Goal: Task Accomplishment & Management: Use online tool/utility

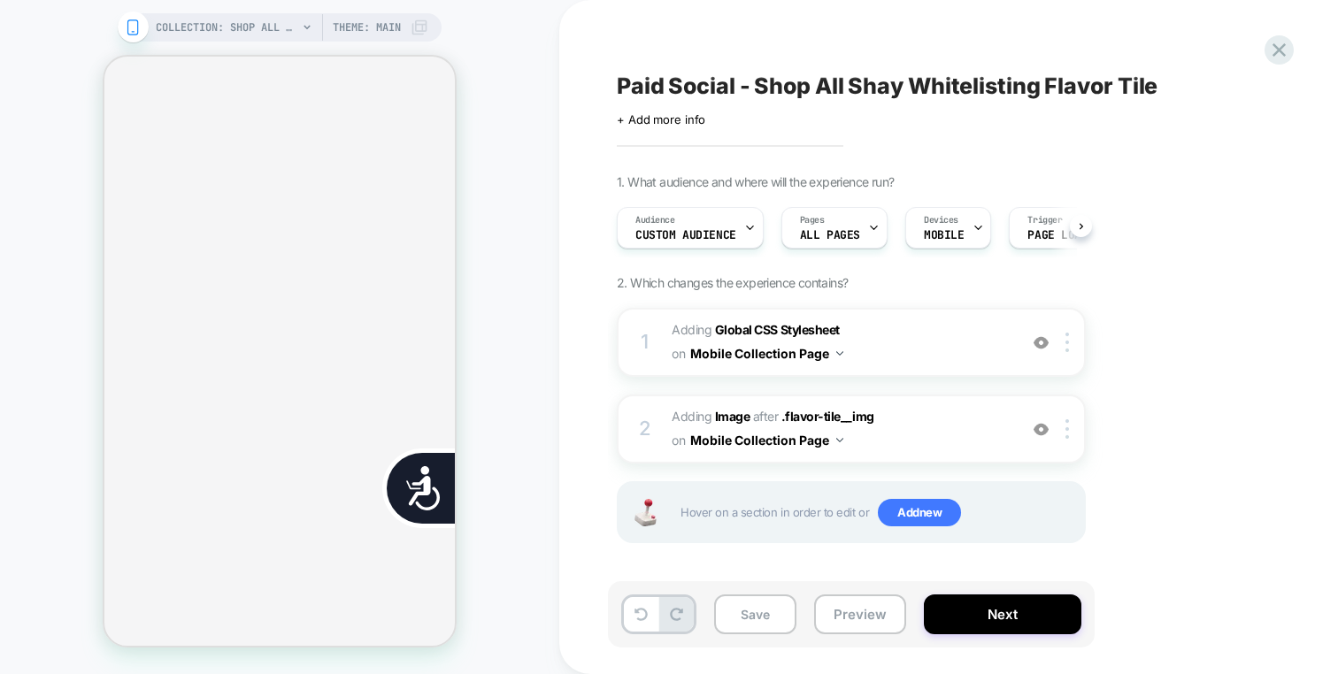
scroll to position [0, 1]
click at [1059, 425] on div at bounding box center [1070, 428] width 29 height 19
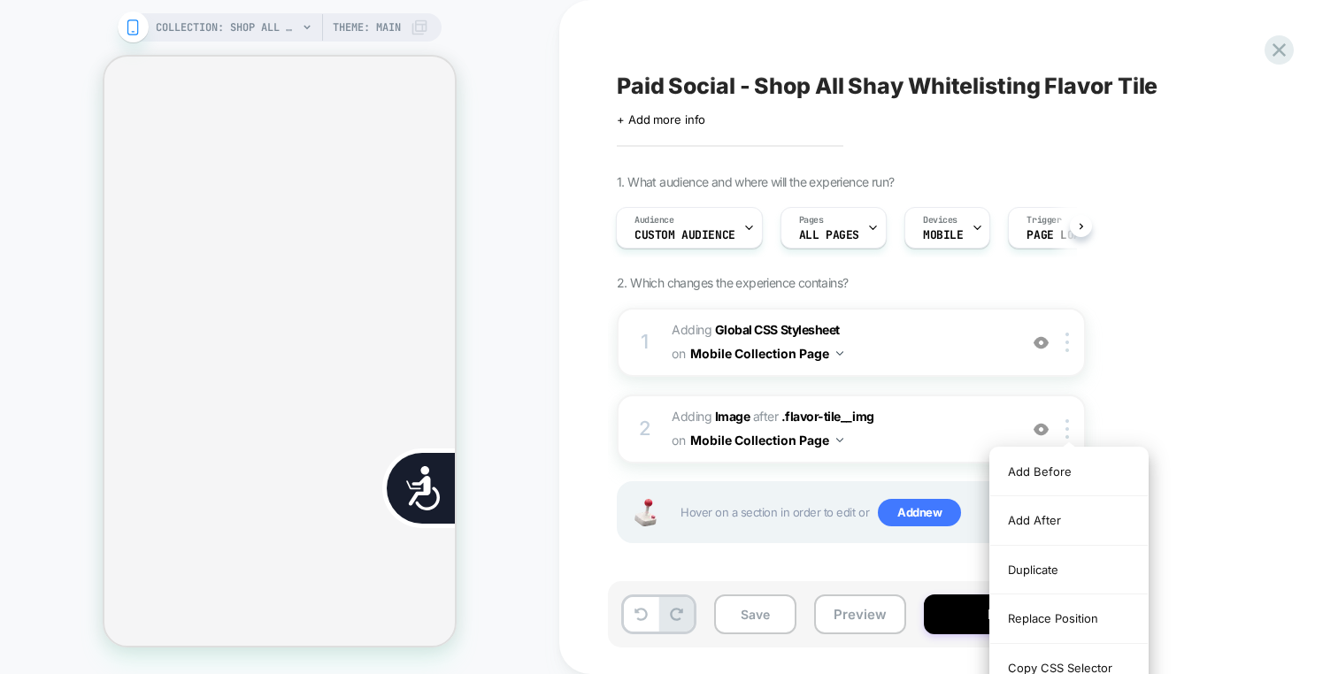
scroll to position [2, 0]
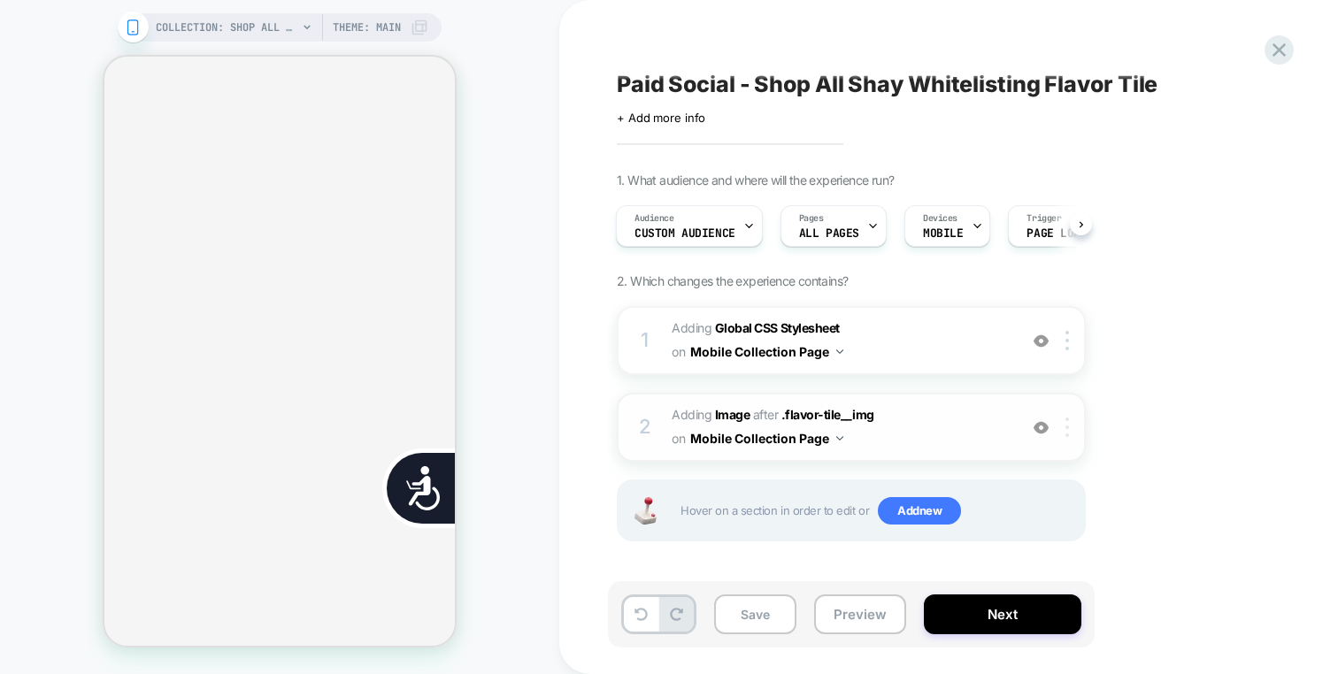
click at [1065, 426] on img at bounding box center [1067, 427] width 4 height 19
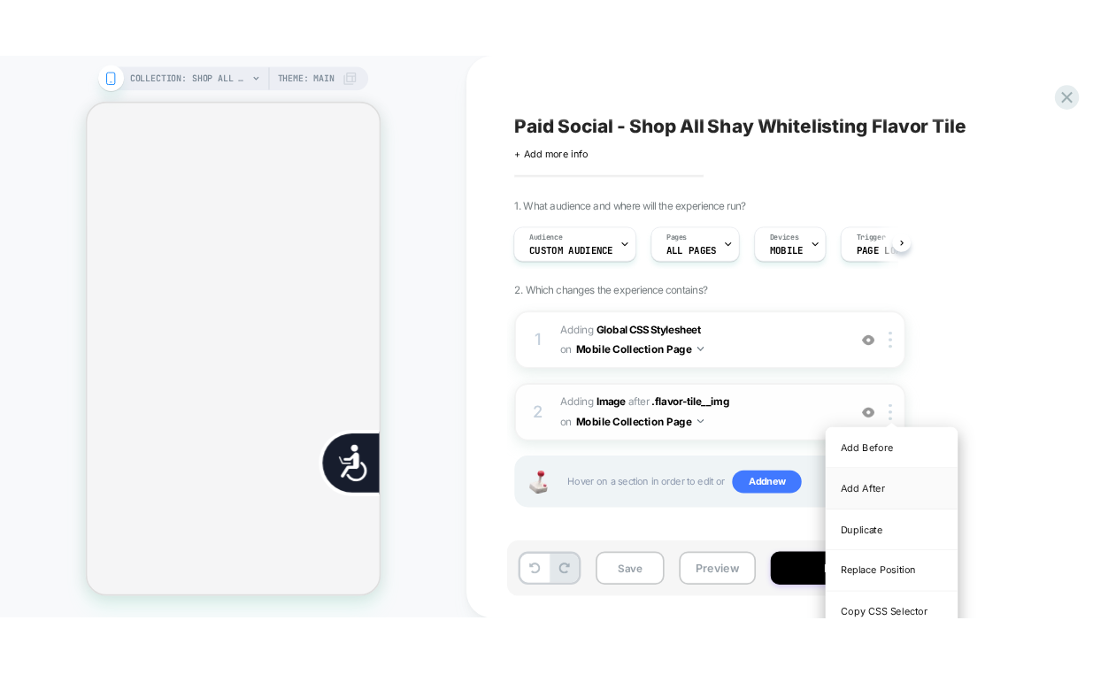
scroll to position [0, 715]
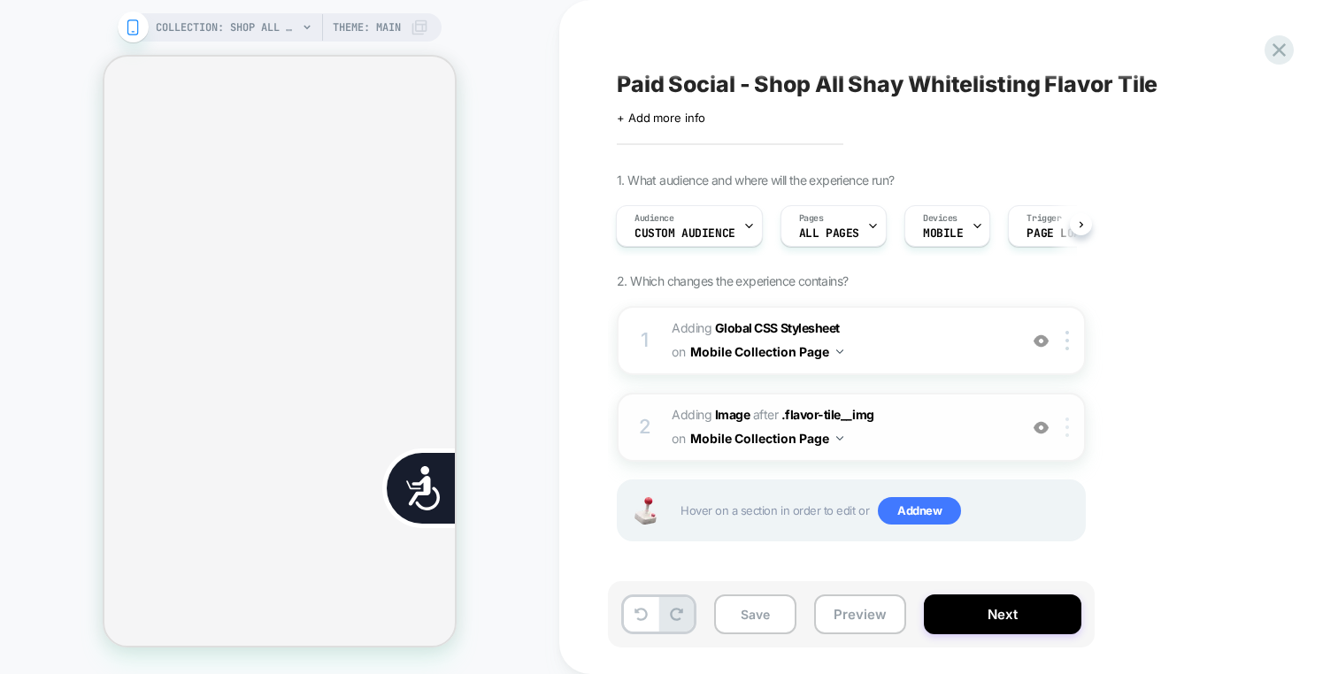
click at [1074, 434] on div at bounding box center [1070, 427] width 29 height 19
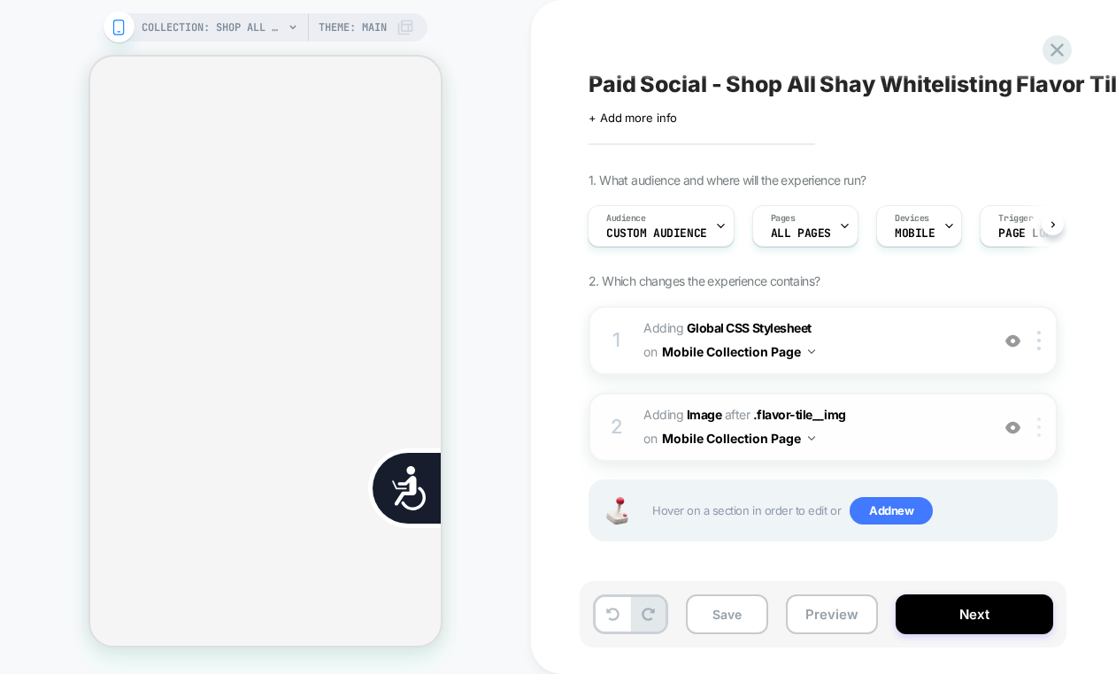
scroll to position [0, 0]
click at [1034, 429] on div at bounding box center [1041, 427] width 29 height 19
click at [1042, 426] on div at bounding box center [1041, 427] width 29 height 19
click at [1014, 426] on img at bounding box center [1012, 427] width 15 height 15
click at [1010, 346] on img at bounding box center [1012, 341] width 15 height 15
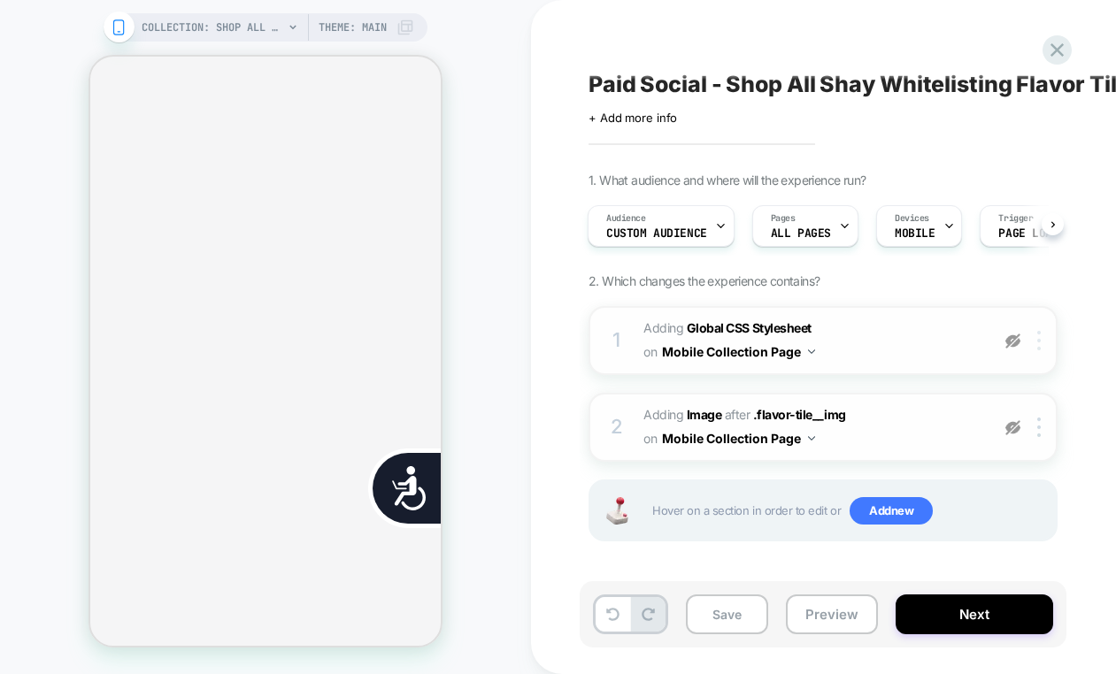
click at [1033, 345] on div at bounding box center [1041, 340] width 29 height 19
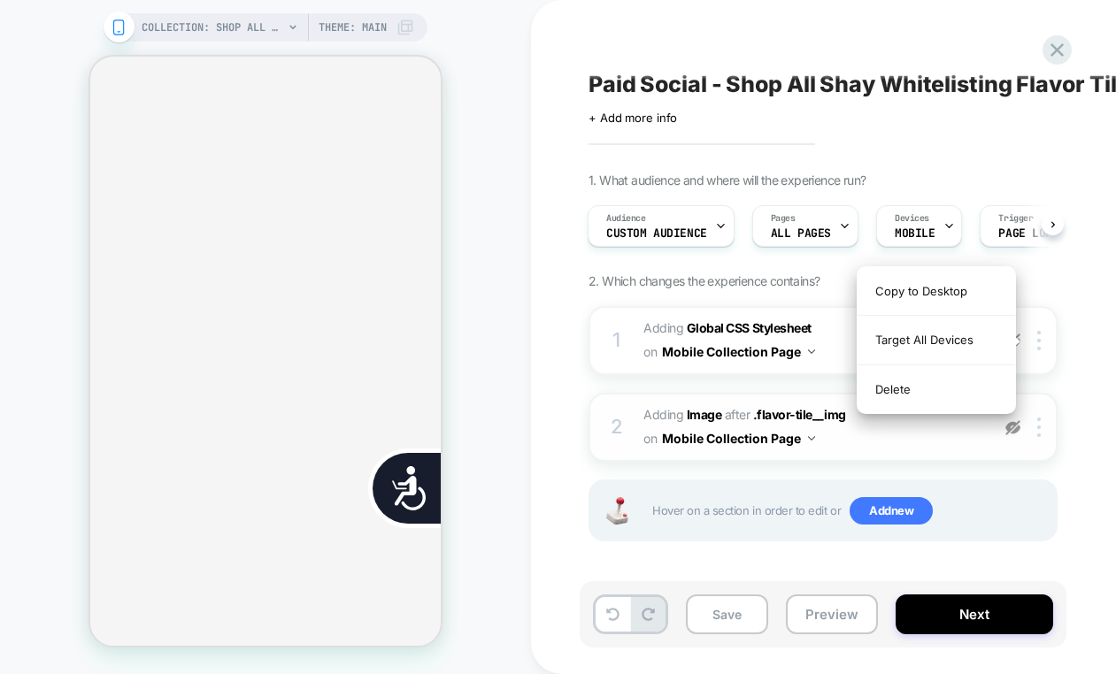
scroll to position [0, 357]
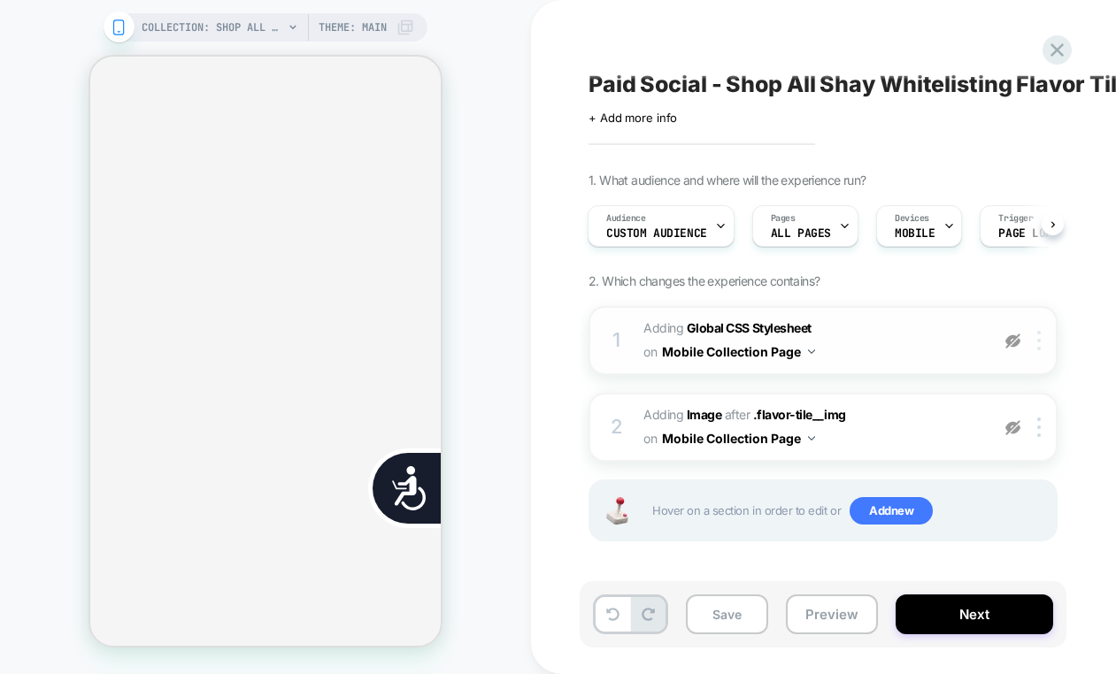
click at [1036, 345] on div at bounding box center [1041, 340] width 29 height 19
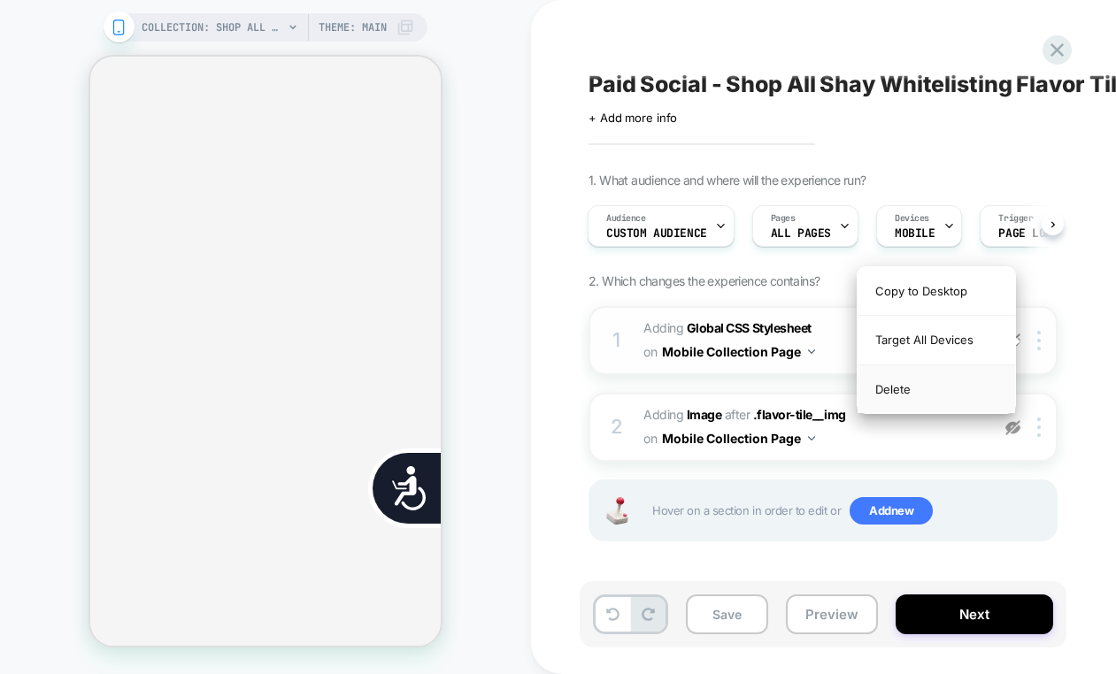
click at [961, 389] on div "Delete" at bounding box center [935, 389] width 157 height 48
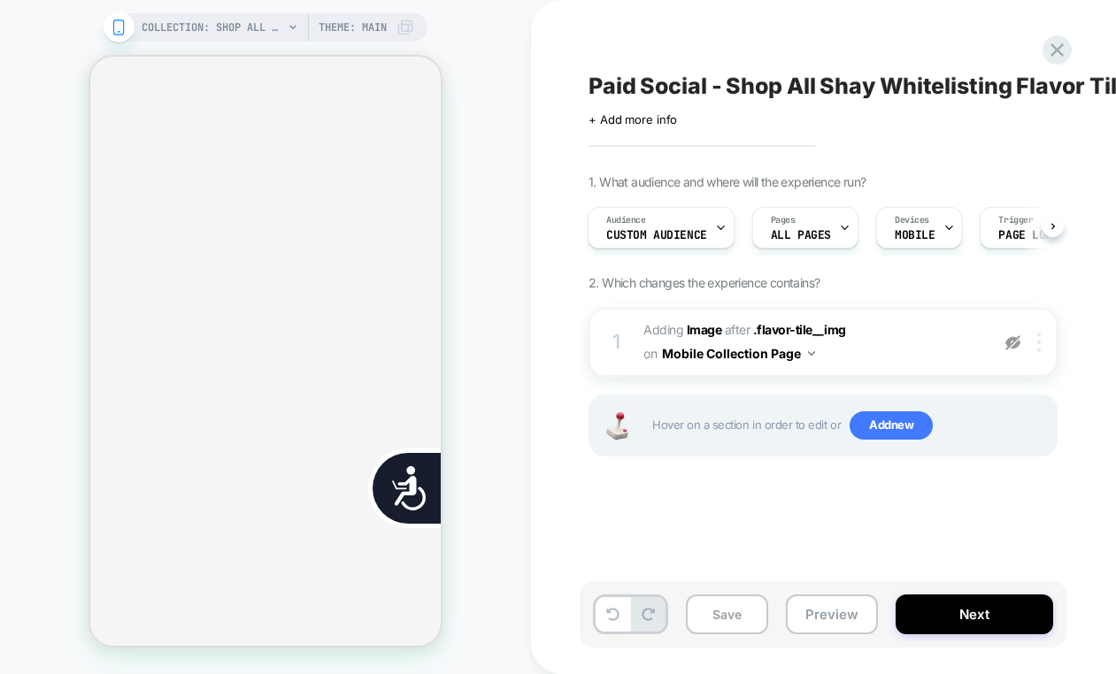
click at [1031, 349] on div at bounding box center [1041, 342] width 29 height 19
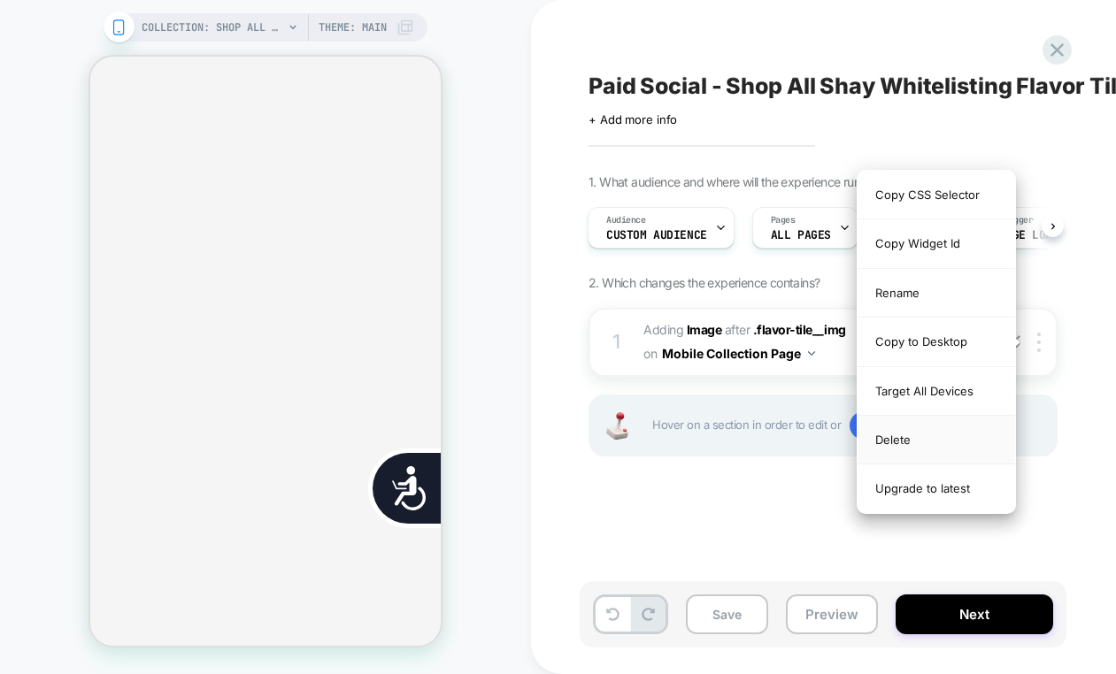
click at [973, 420] on div "Delete" at bounding box center [935, 440] width 157 height 49
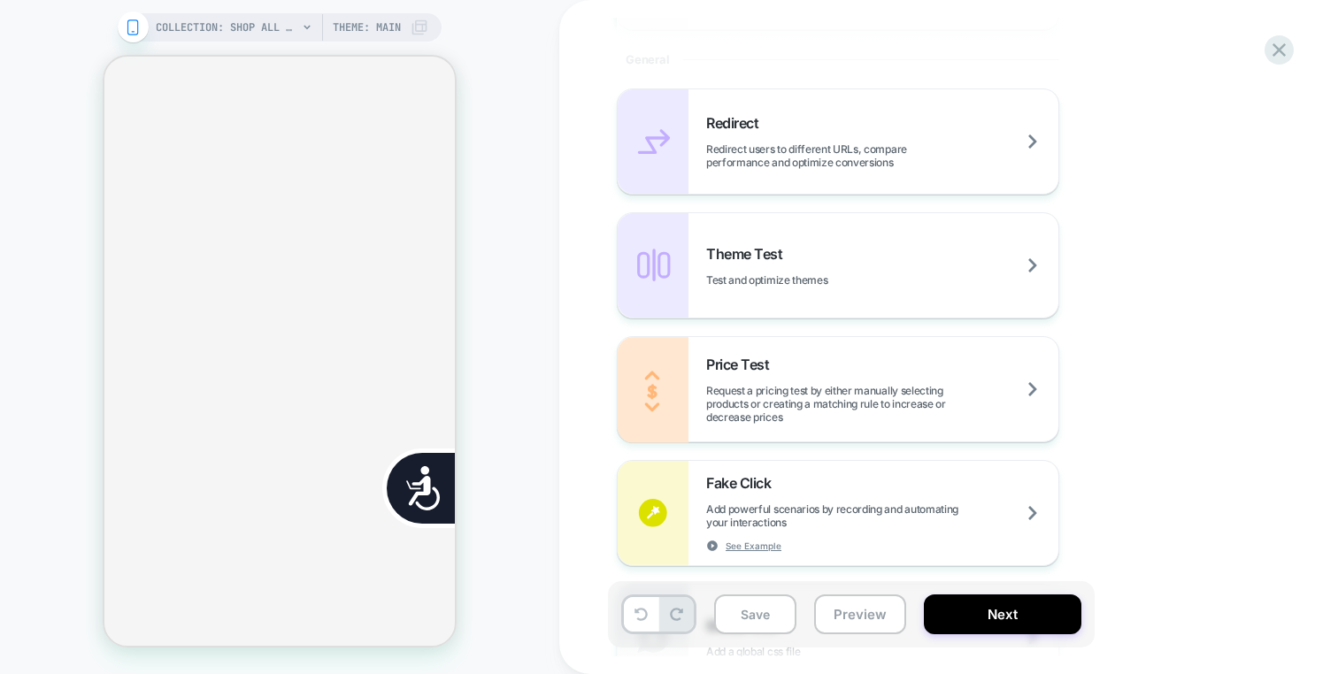
scroll to position [945, 0]
click at [864, 624] on button "Preview" at bounding box center [860, 615] width 92 height 40
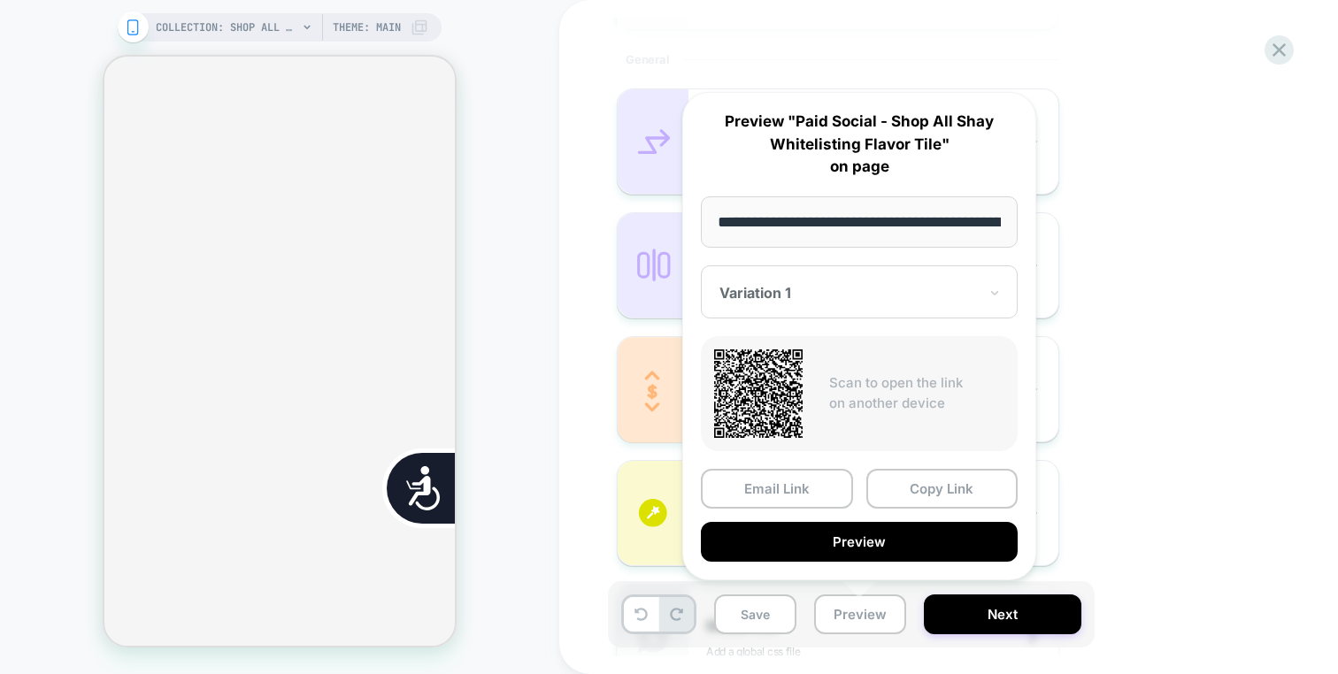
scroll to position [0, 112]
click at [851, 563] on div "**********" at bounding box center [859, 336] width 354 height 489
click at [855, 549] on button "Preview" at bounding box center [859, 543] width 317 height 40
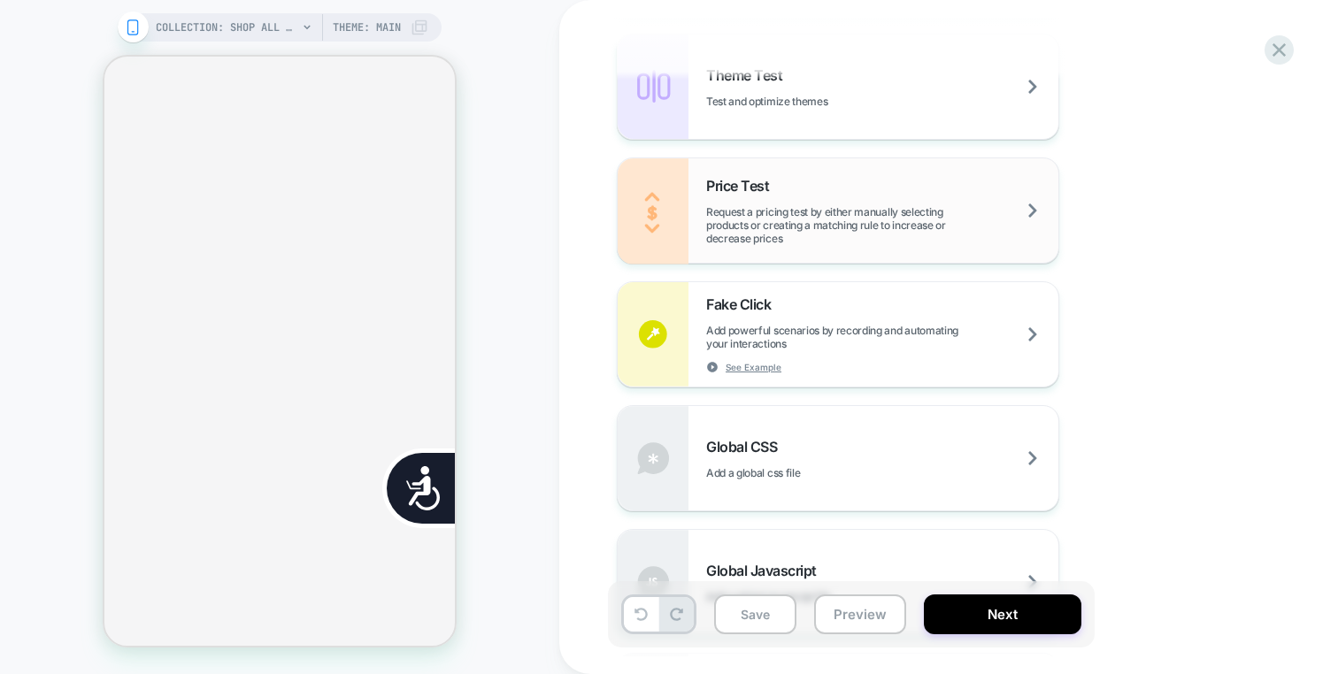
scroll to position [1074, 0]
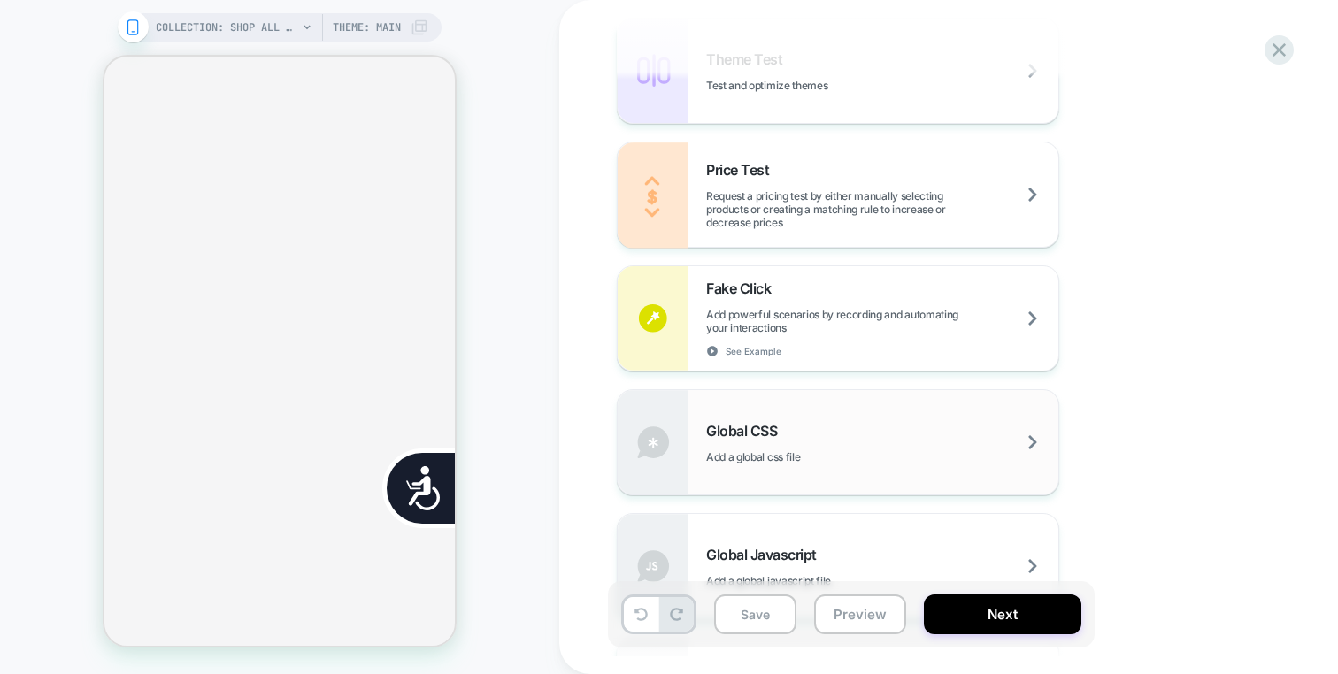
click at [997, 434] on div "Global CSS Add a global css file" at bounding box center [882, 443] width 352 height 42
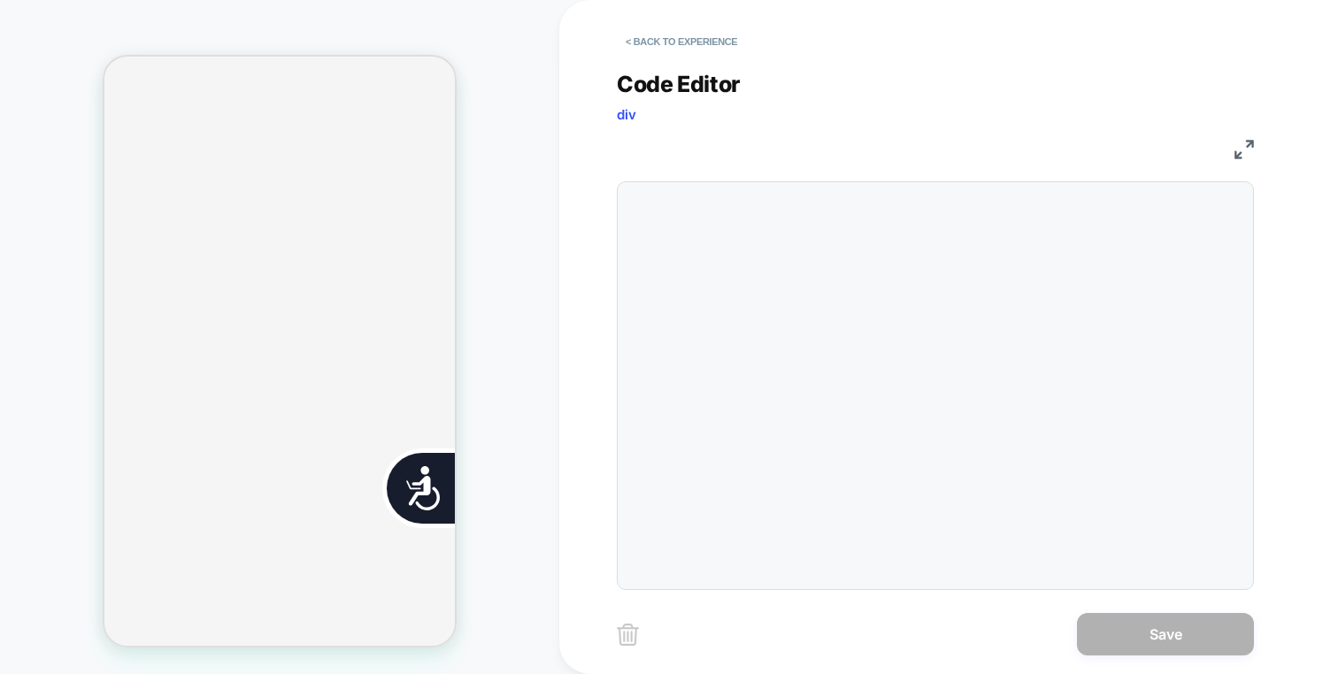
click at [975, 295] on div at bounding box center [935, 385] width 637 height 409
click at [939, 288] on div at bounding box center [935, 385] width 637 height 409
click at [902, 257] on div at bounding box center [935, 385] width 637 height 409
click at [750, 250] on div at bounding box center [935, 385] width 637 height 409
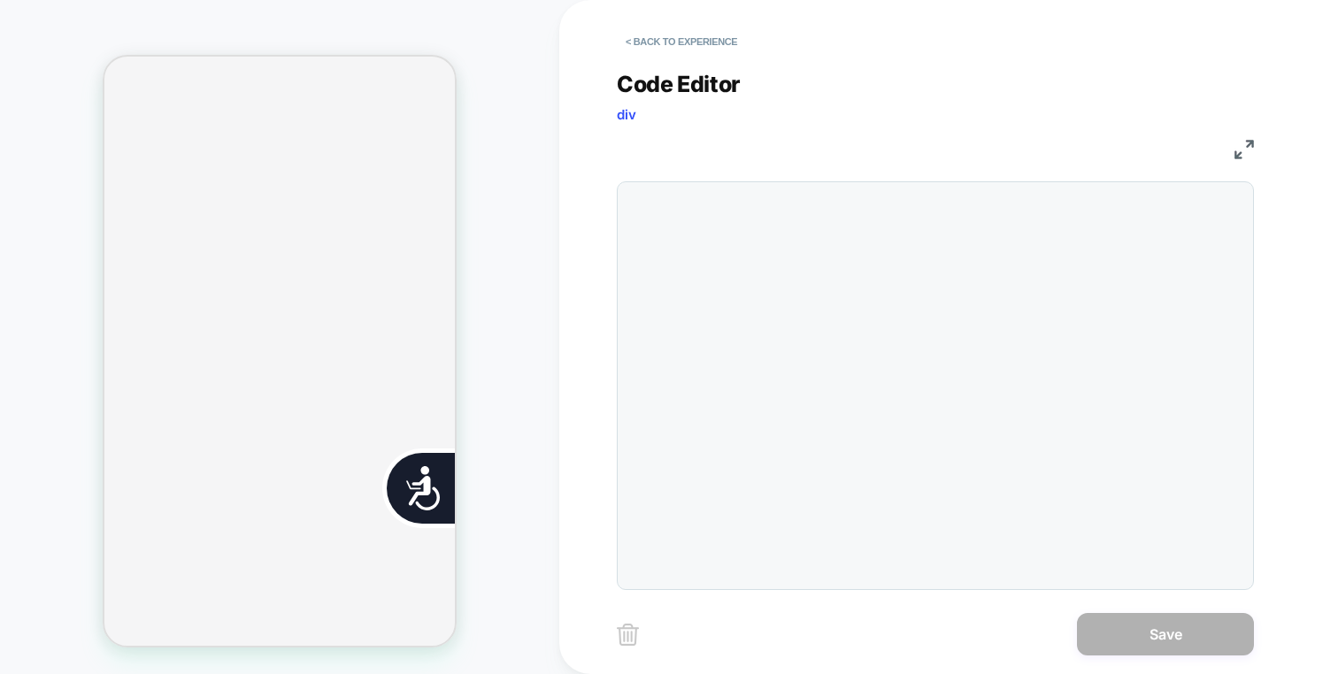
scroll to position [0, 0]
click at [732, 36] on button "< Back to experience" at bounding box center [681, 41] width 129 height 28
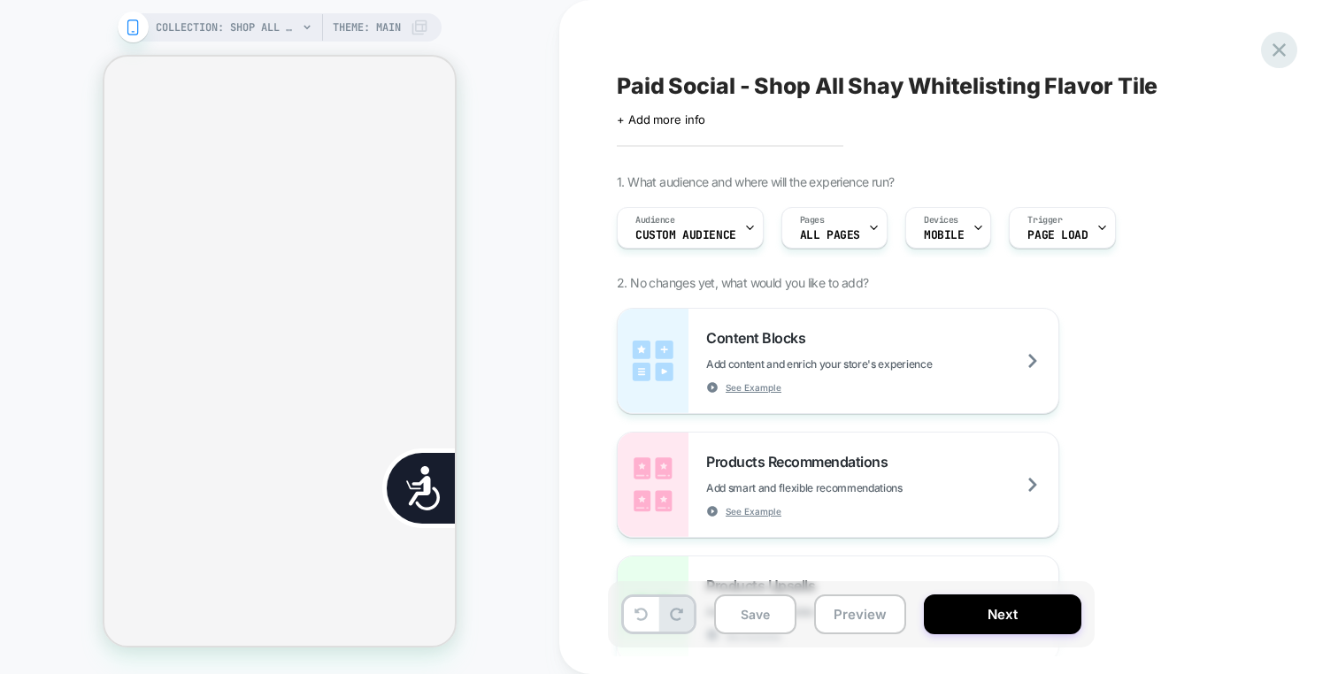
click at [1277, 53] on icon at bounding box center [1279, 50] width 24 height 24
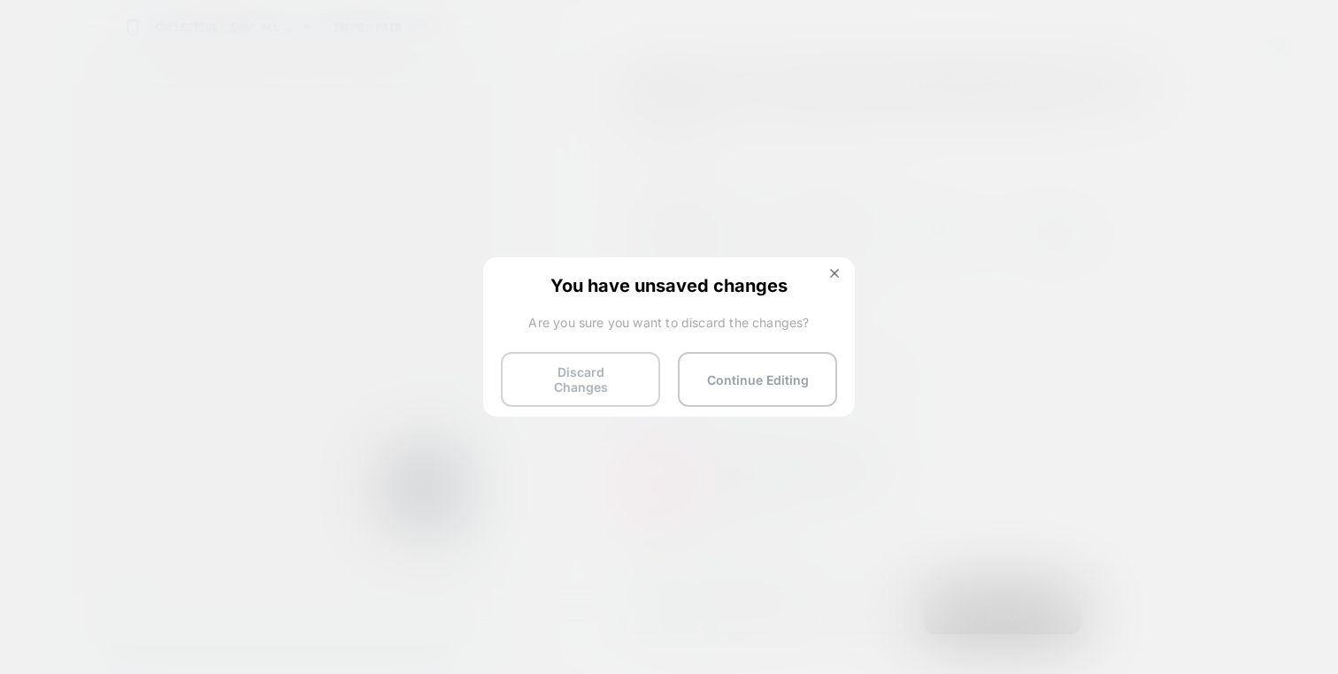
click at [588, 372] on button "Discard Changes" at bounding box center [580, 379] width 159 height 55
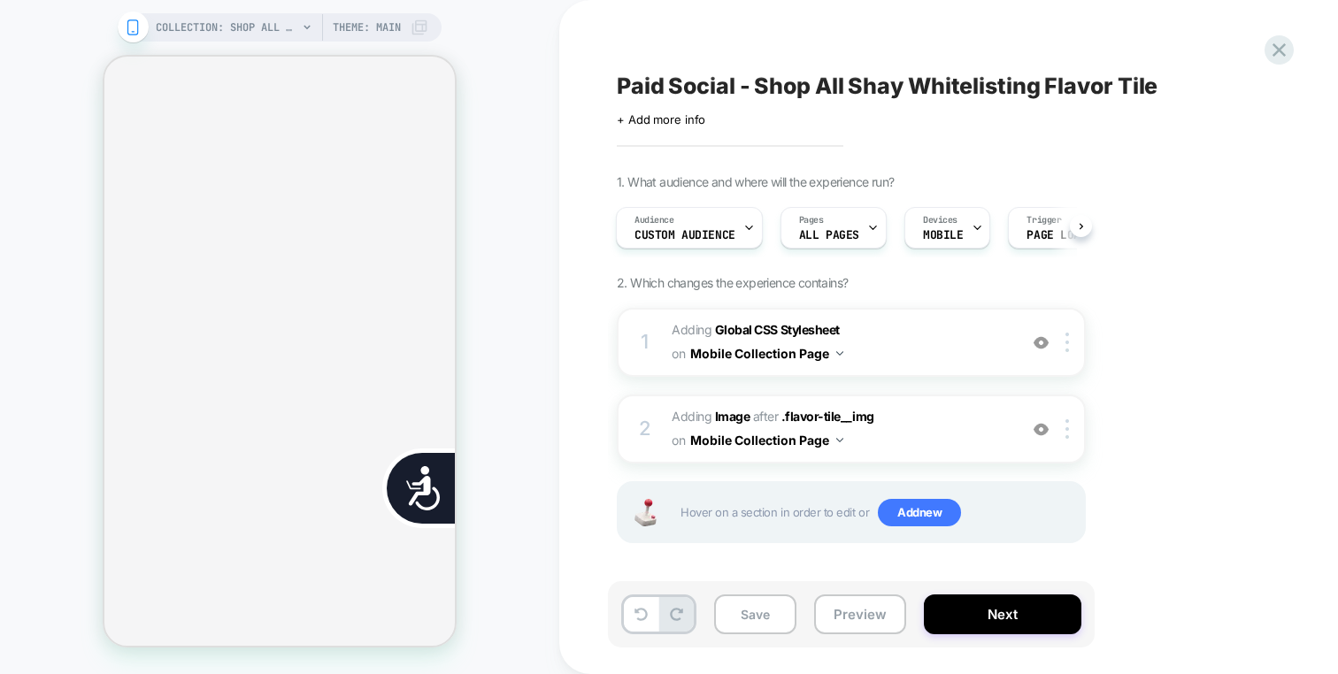
scroll to position [0, 357]
click at [878, 601] on button "Preview" at bounding box center [860, 615] width 92 height 40
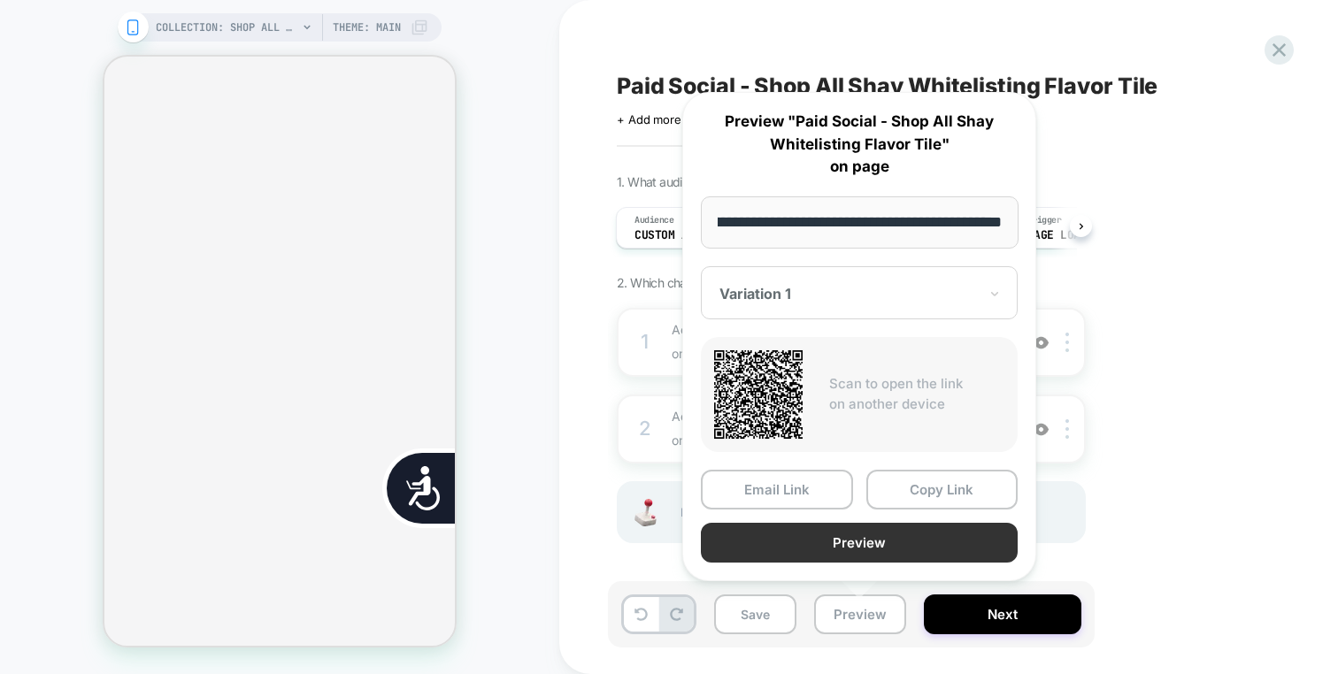
scroll to position [0, 0]
click at [733, 541] on button "Preview" at bounding box center [859, 543] width 317 height 40
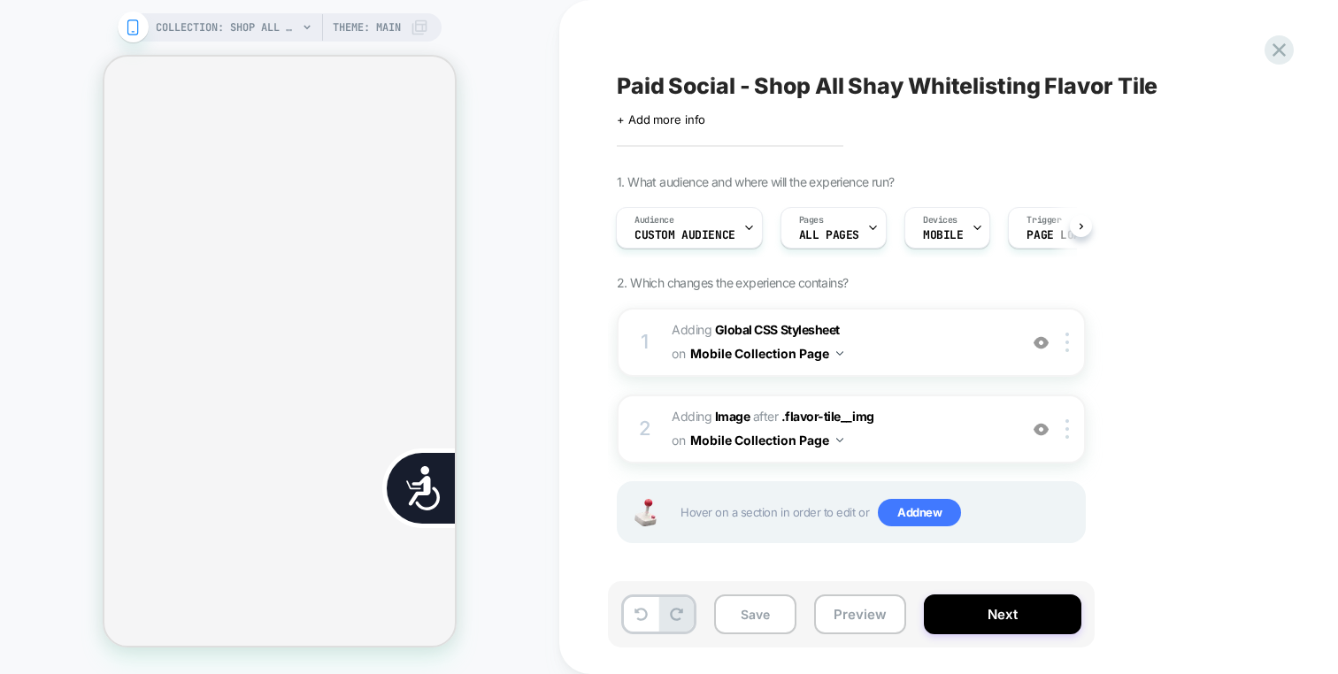
scroll to position [0, 715]
click at [933, 341] on span "Adding Global CSS Stylesheet on Mobile Collection Page" at bounding box center [840, 343] width 337 height 48
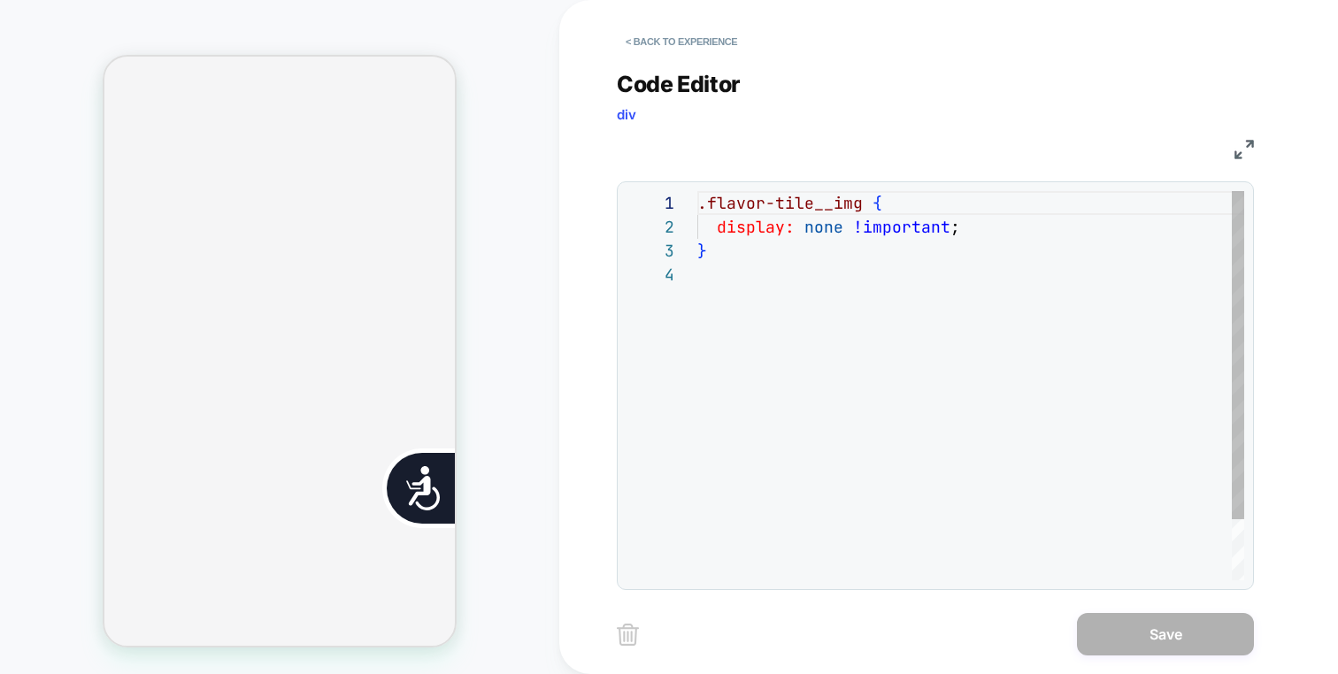
scroll to position [72, 0]
click at [697, 42] on button "< Back to experience" at bounding box center [681, 41] width 129 height 28
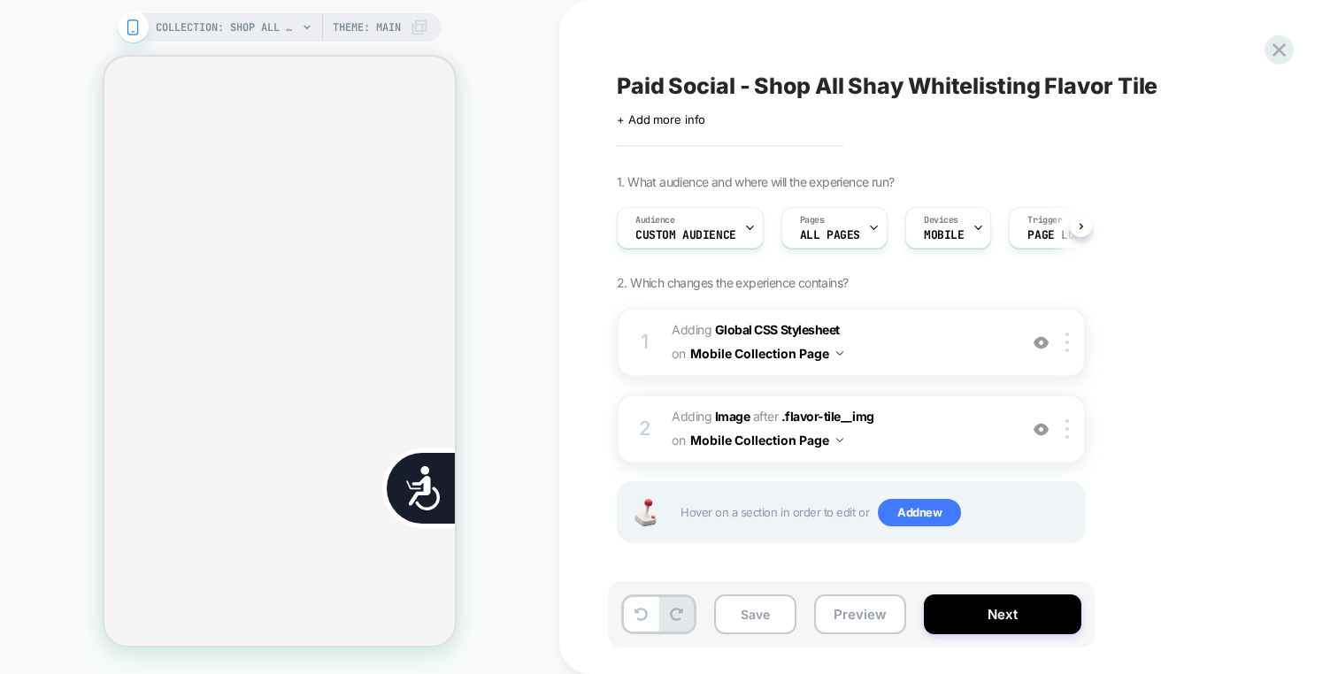
scroll to position [0, 1]
click at [694, 231] on span "Custom Audience" at bounding box center [684, 235] width 101 height 12
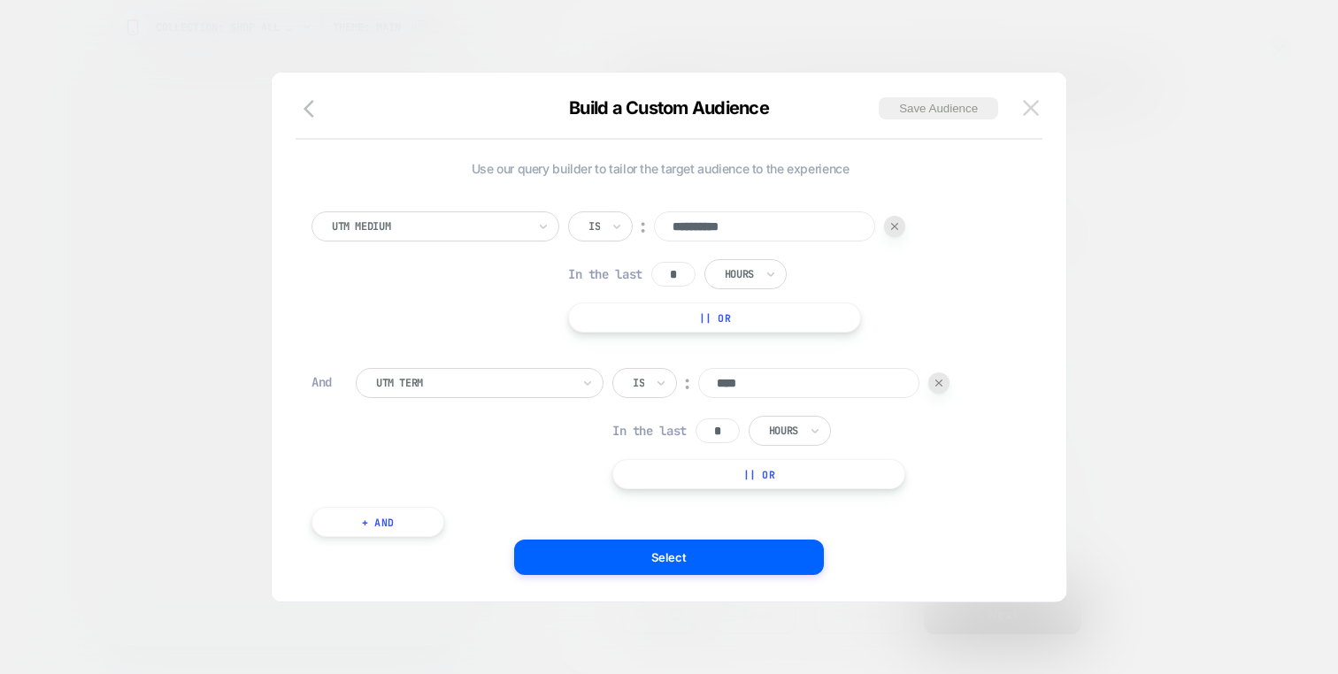
click at [1026, 104] on img at bounding box center [1031, 107] width 16 height 15
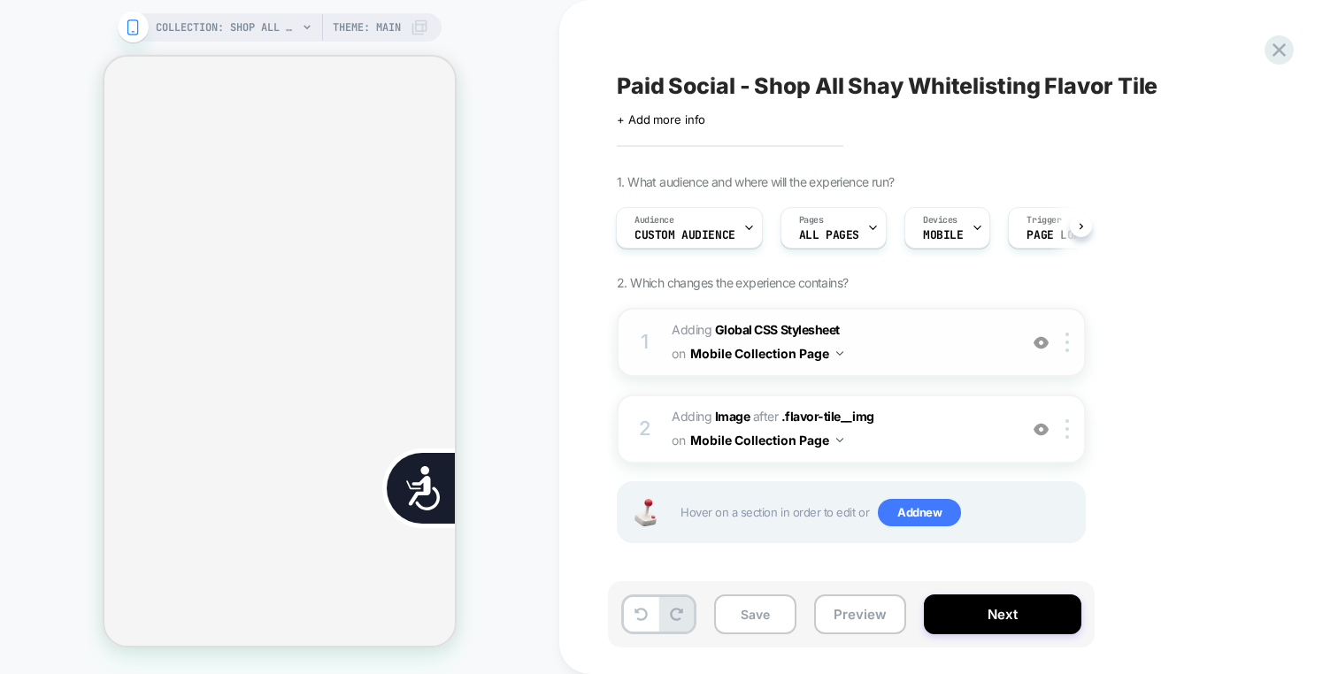
scroll to position [0, 715]
click at [942, 408] on span "#_loomi_addon_1758100401530 Adding Image AFTER .flavor-tile__img .flavor-tile__…" at bounding box center [840, 429] width 337 height 48
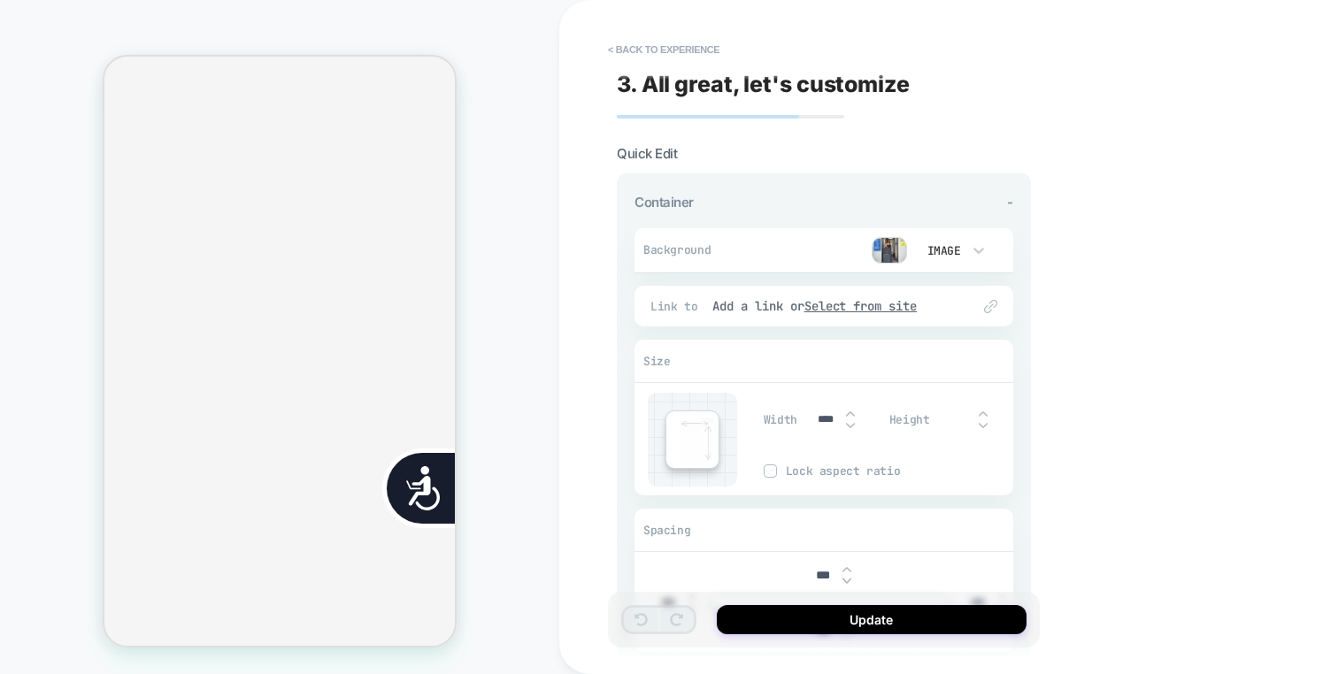
scroll to position [925, 0]
click at [891, 256] on img at bounding box center [888, 250] width 35 height 27
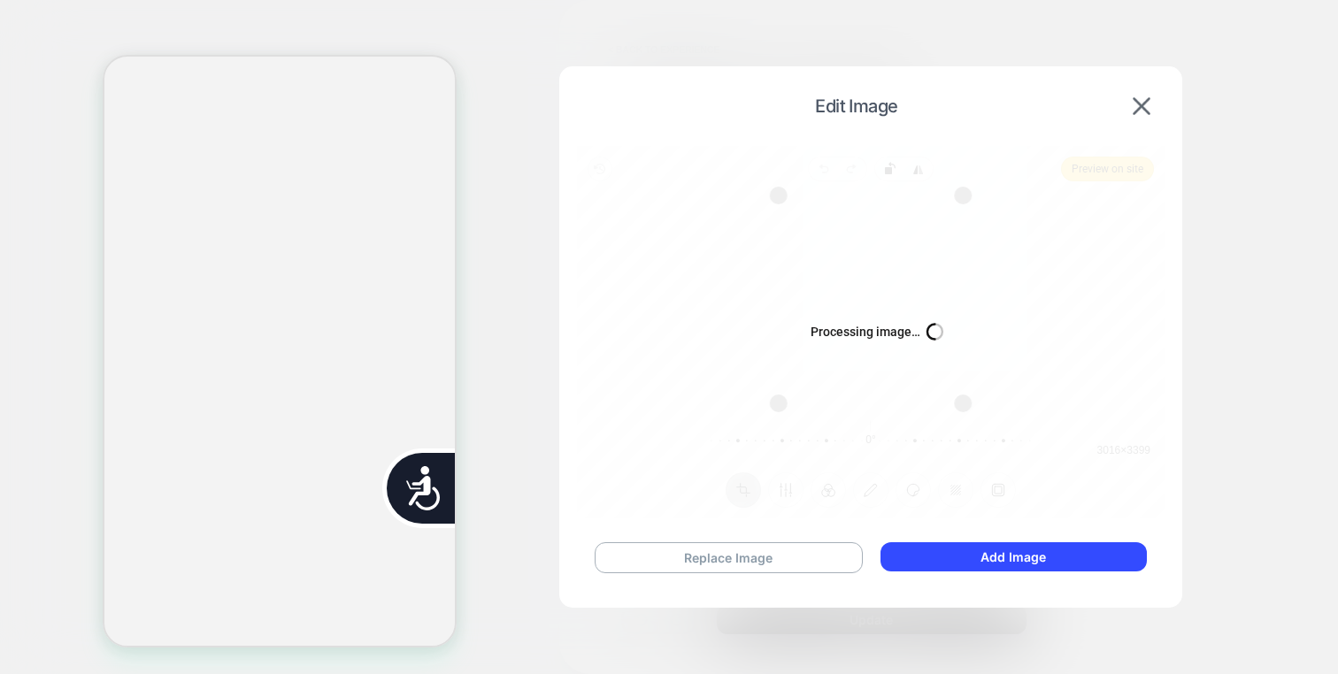
scroll to position [0, 0]
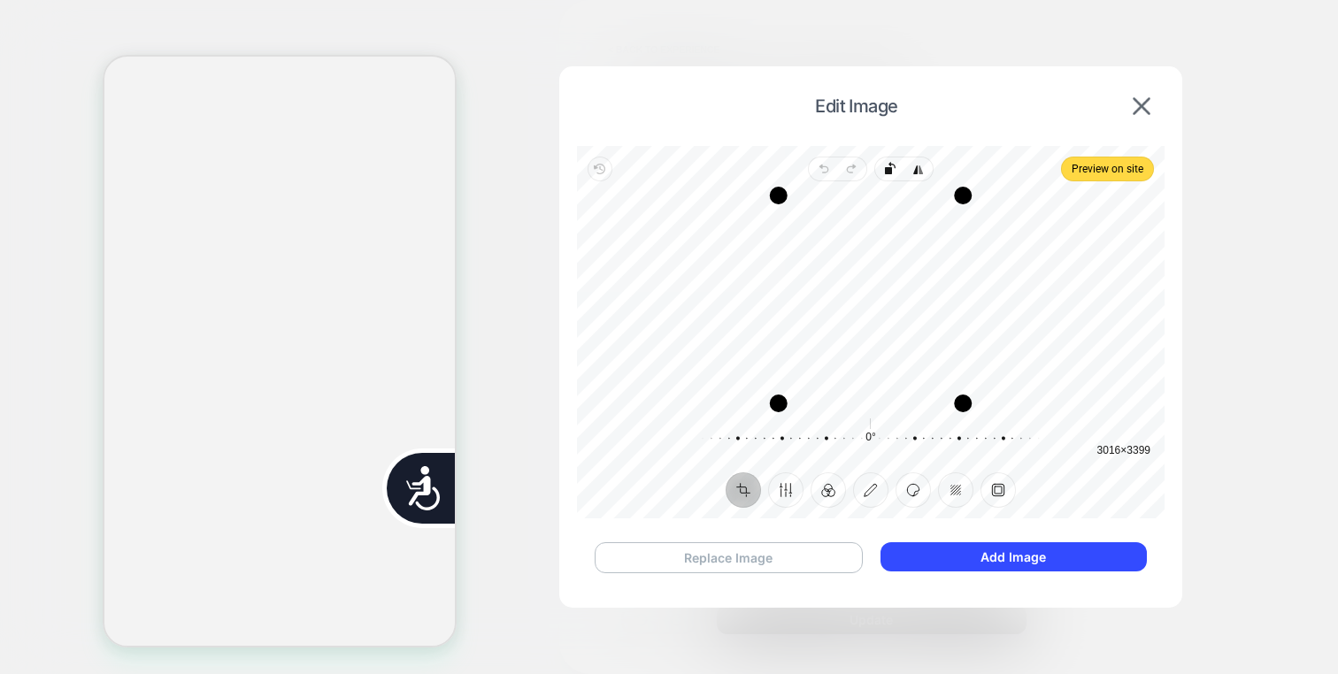
click at [827, 557] on button "Replace Image" at bounding box center [729, 557] width 268 height 31
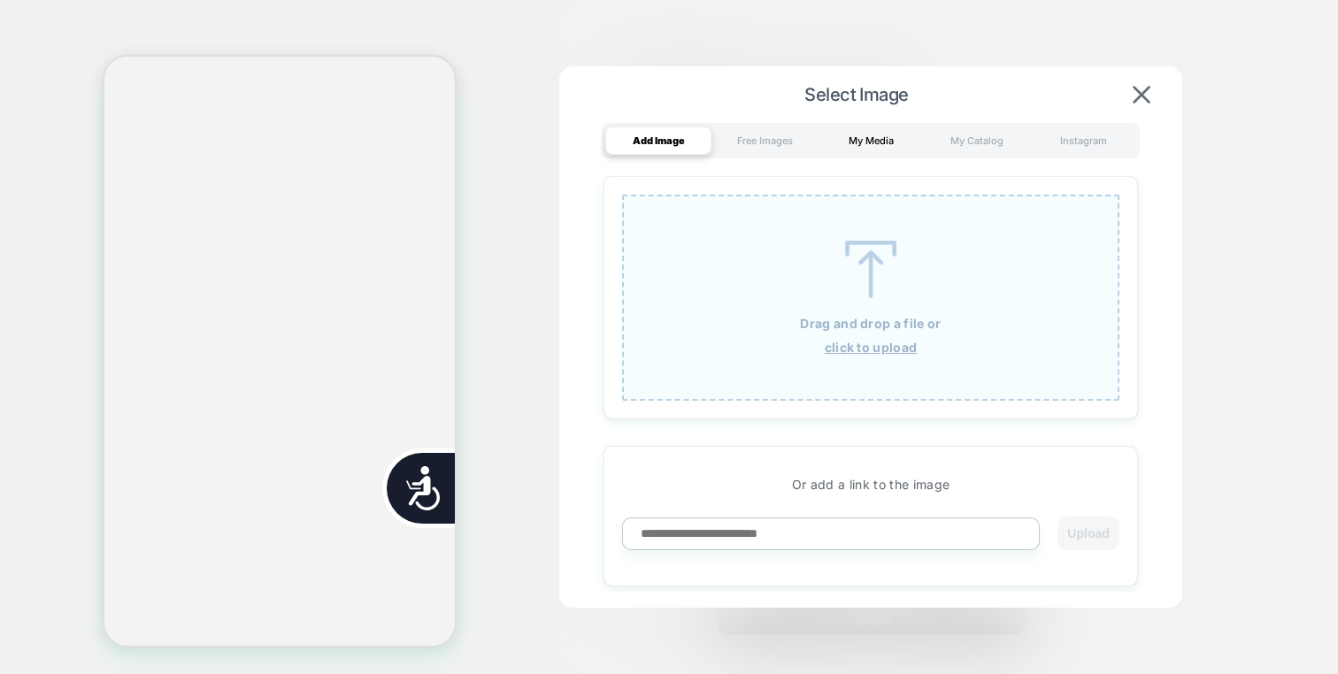
click at [876, 143] on div "My Media" at bounding box center [871, 141] width 106 height 28
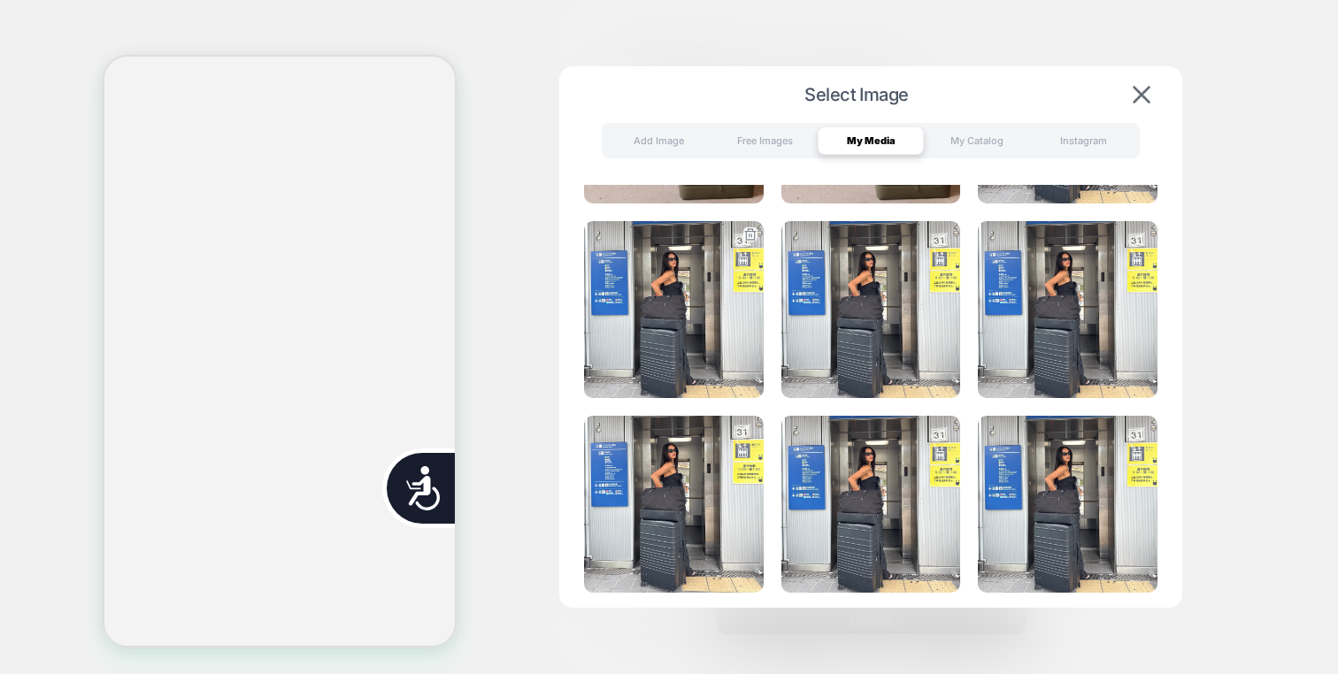
scroll to position [0, 357]
click at [713, 284] on img at bounding box center [674, 309] width 180 height 177
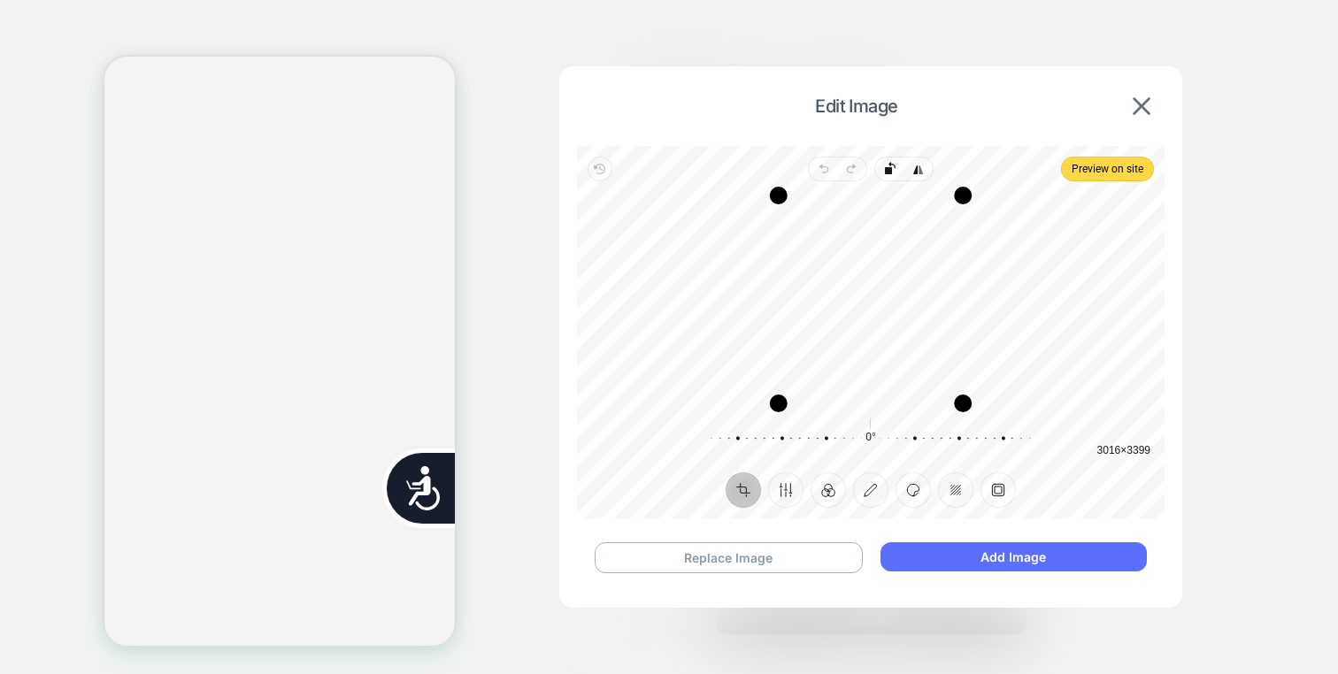
click at [937, 554] on button "Add Image" at bounding box center [1013, 556] width 266 height 29
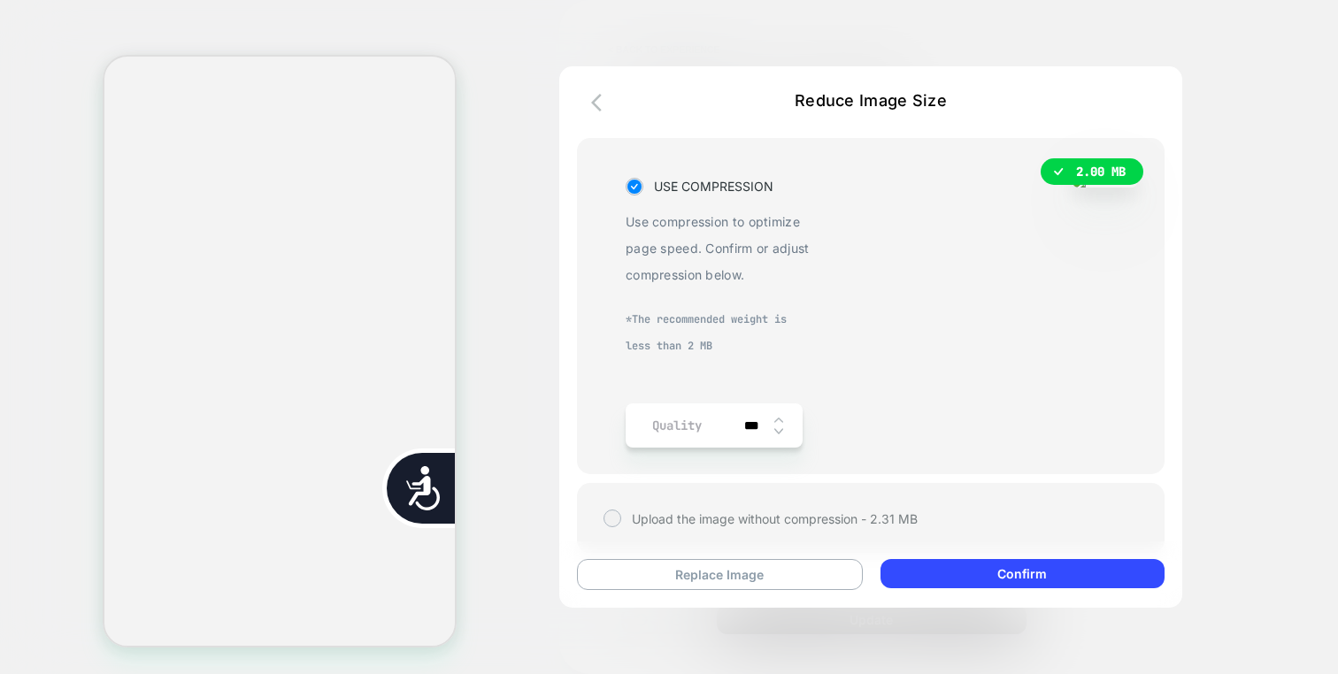
scroll to position [0, 0]
click at [783, 420] on div "***" at bounding box center [761, 425] width 55 height 44
click at [775, 421] on img at bounding box center [778, 420] width 9 height 7
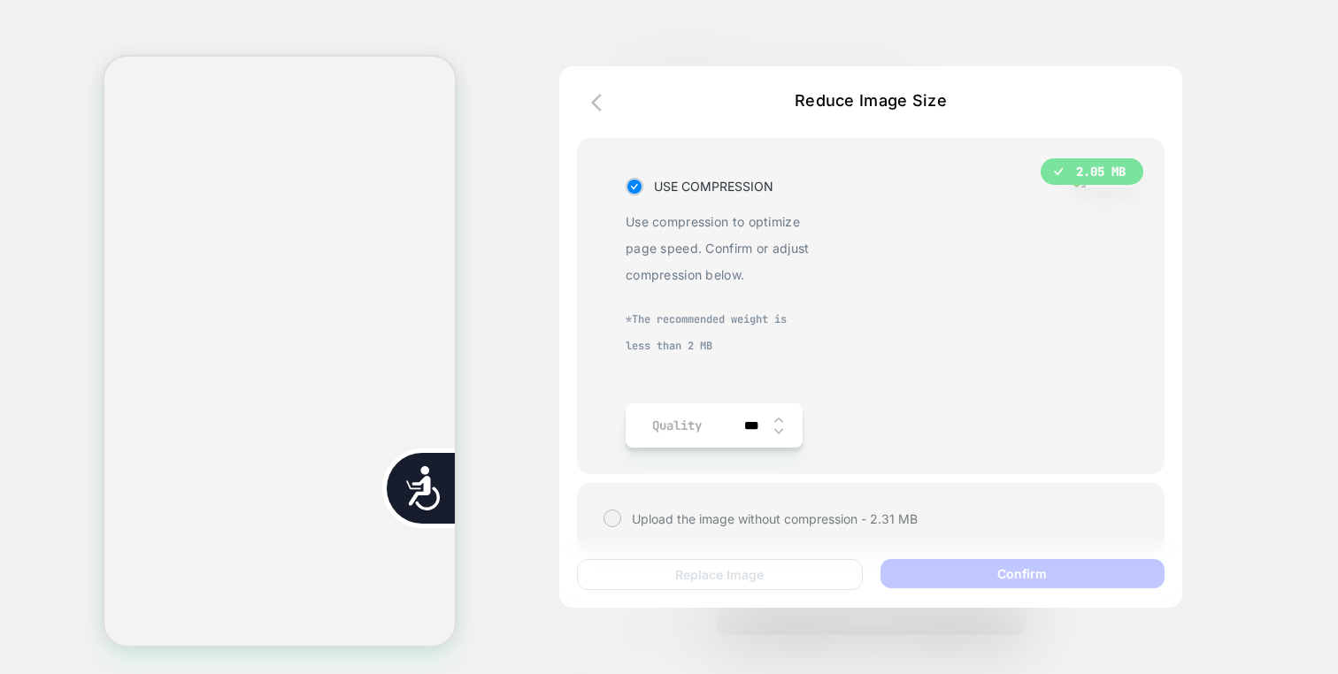
click at [775, 421] on img at bounding box center [778, 420] width 9 height 7
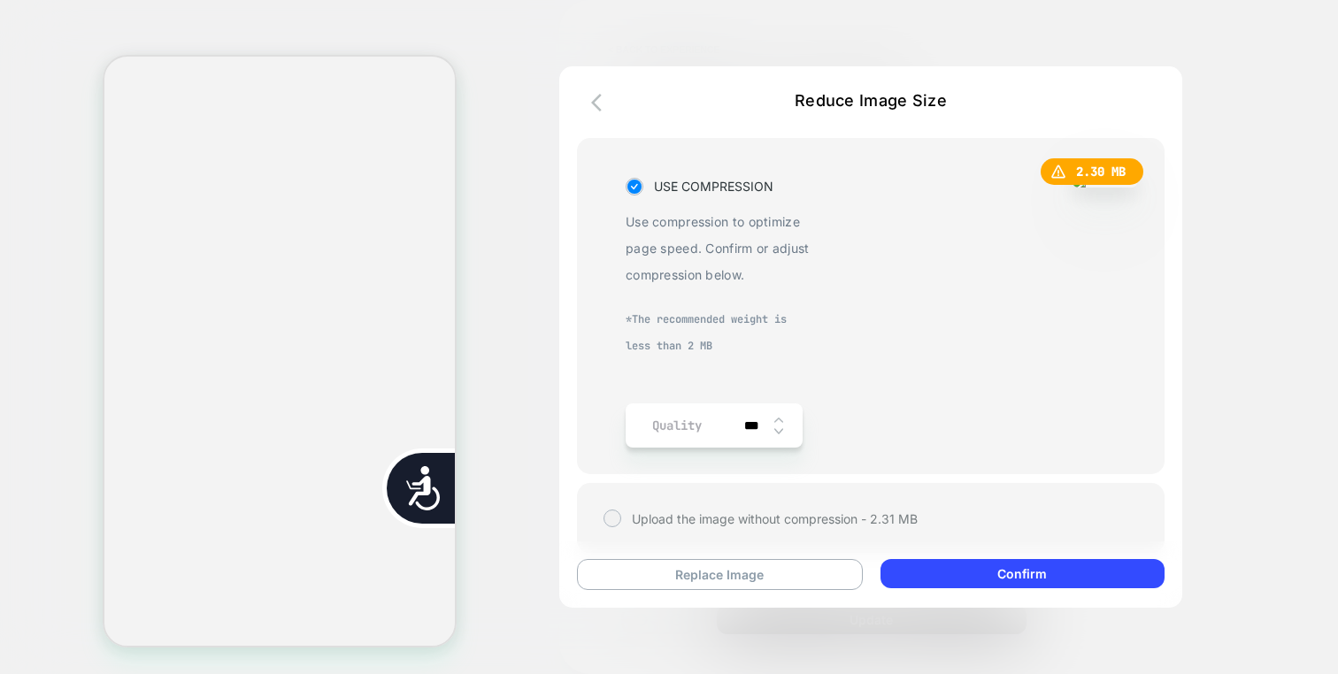
click at [778, 432] on img at bounding box center [778, 431] width 9 height 7
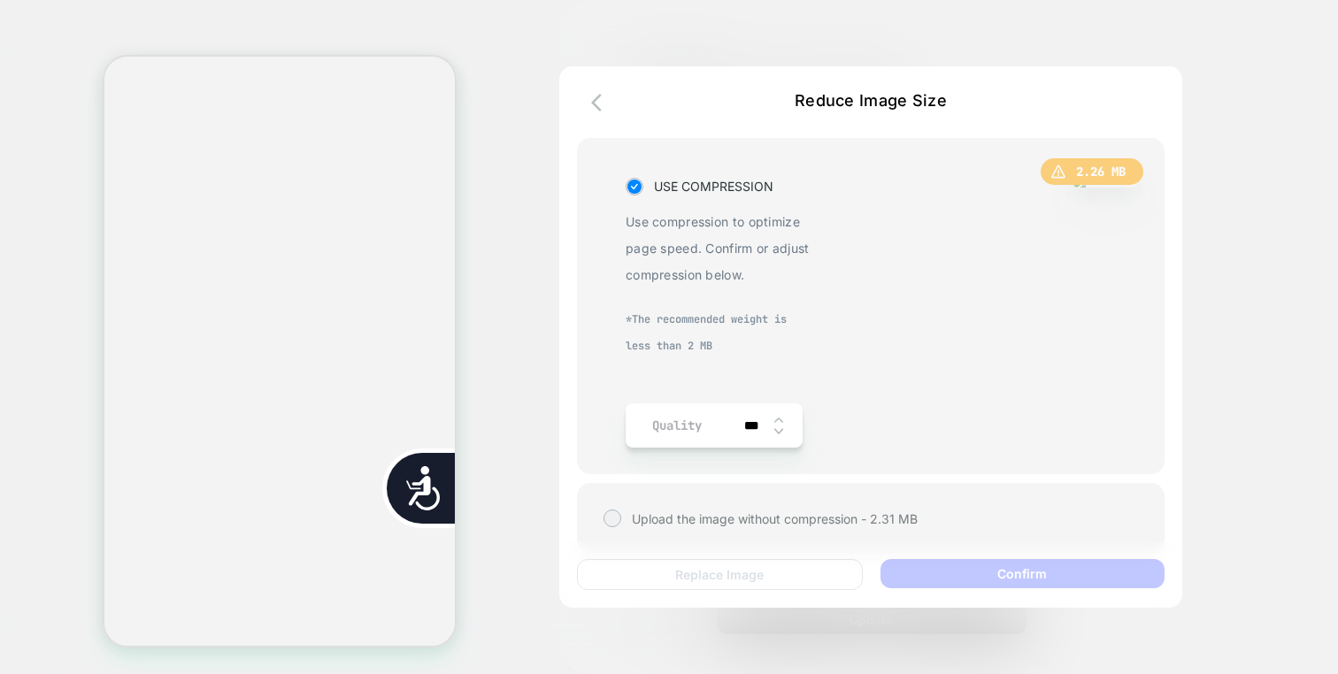
click at [778, 432] on img at bounding box center [778, 431] width 9 height 7
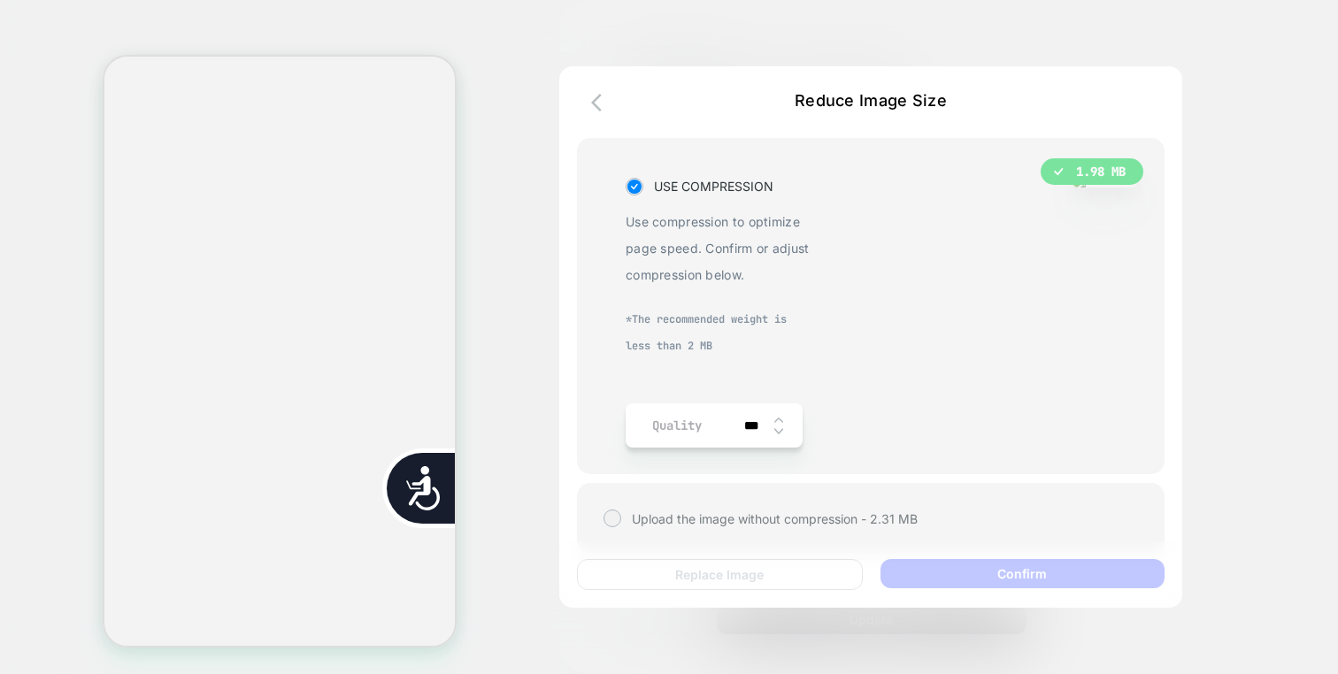
click at [778, 432] on img at bounding box center [778, 431] width 9 height 7
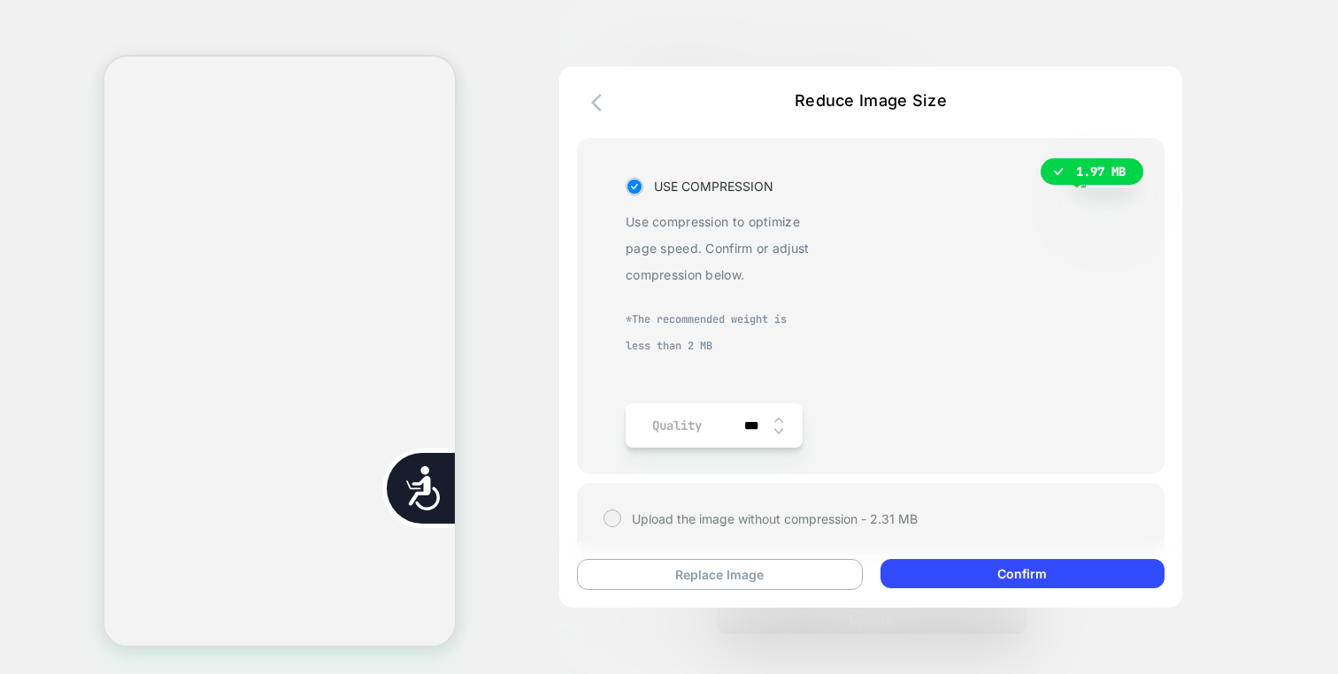
click at [778, 432] on img at bounding box center [778, 431] width 9 height 7
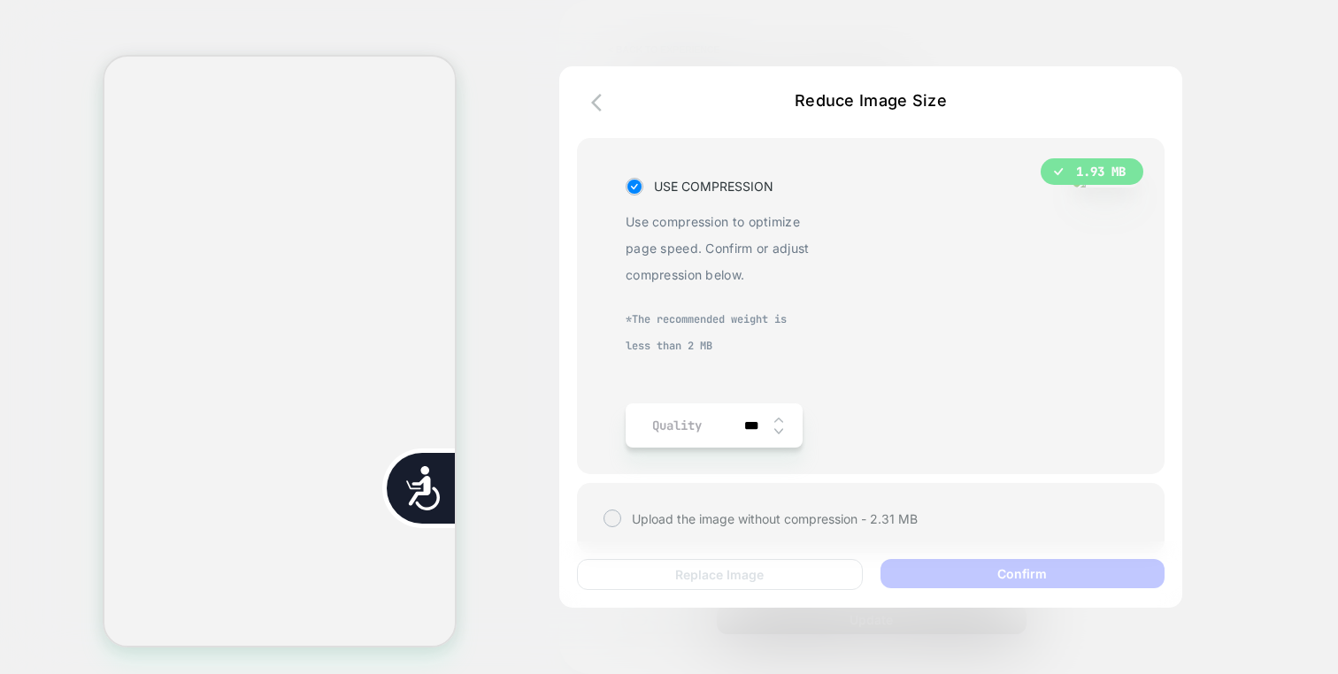
click at [778, 432] on img at bounding box center [778, 431] width 9 height 7
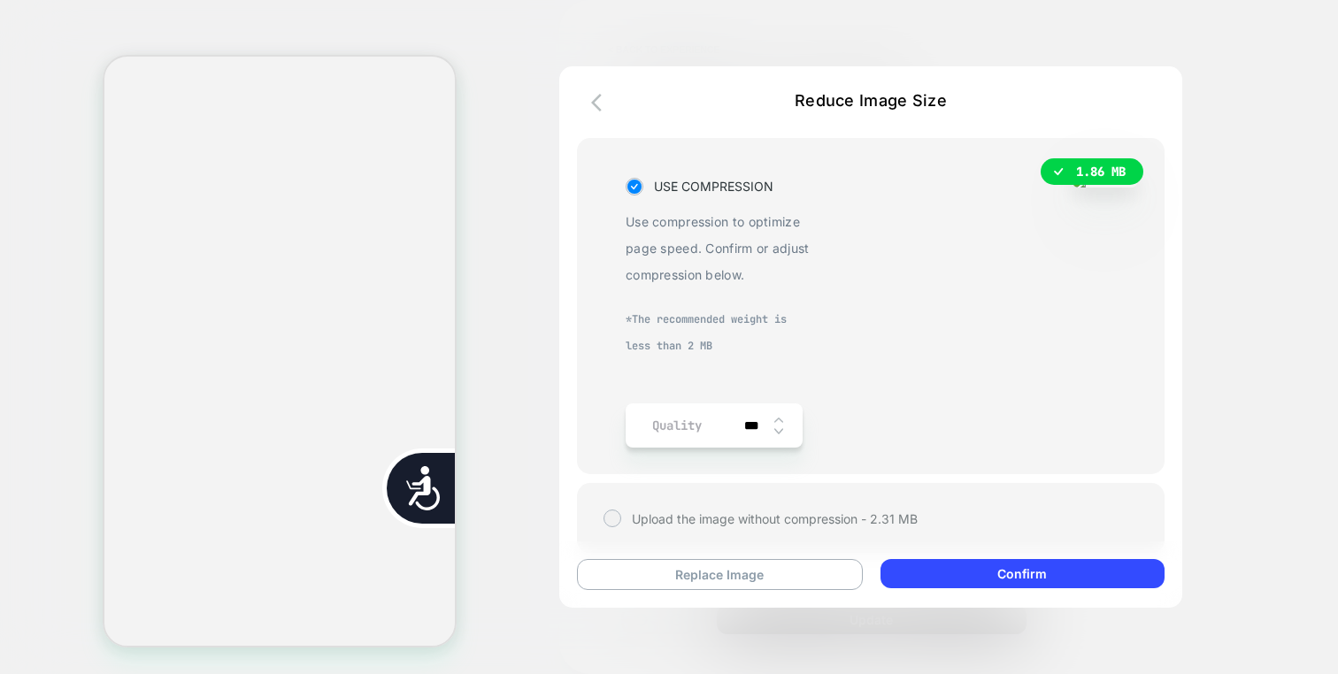
click at [778, 432] on img at bounding box center [778, 431] width 9 height 7
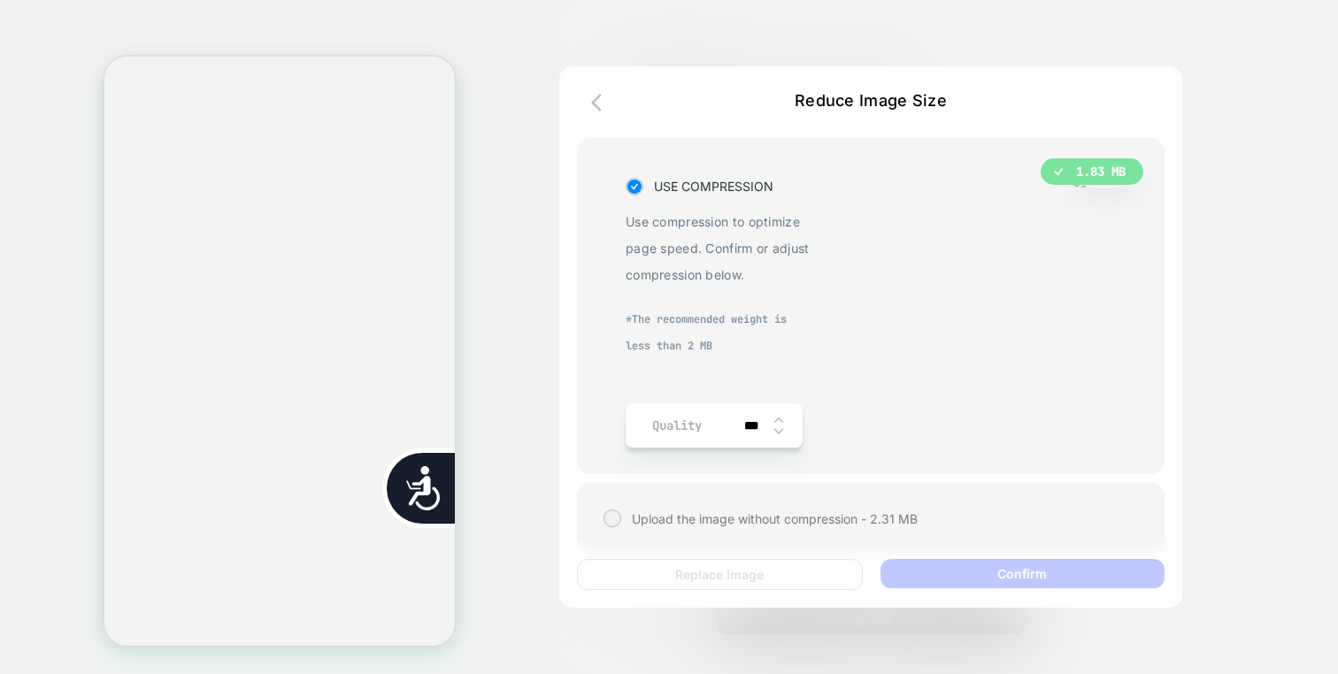
click at [778, 432] on img at bounding box center [778, 431] width 9 height 7
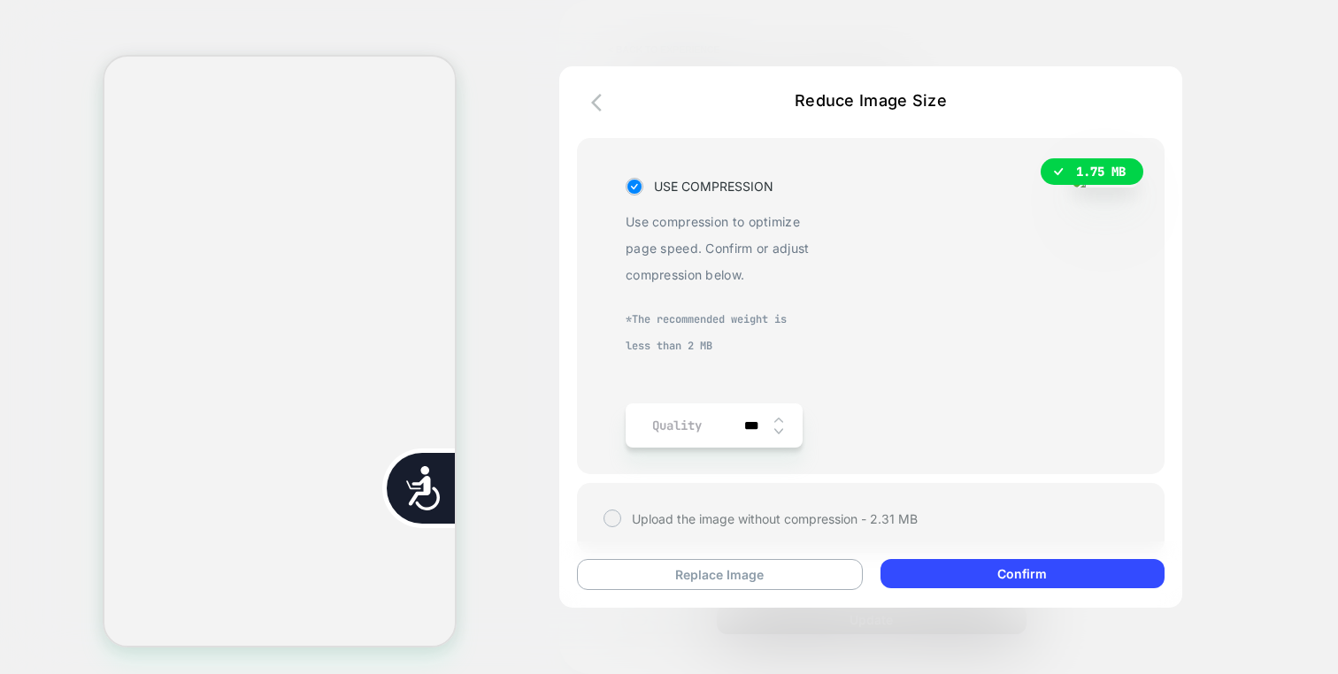
click at [778, 432] on img at bounding box center [778, 431] width 9 height 7
type input "***"
click at [603, 99] on icon "button" at bounding box center [601, 102] width 21 height 21
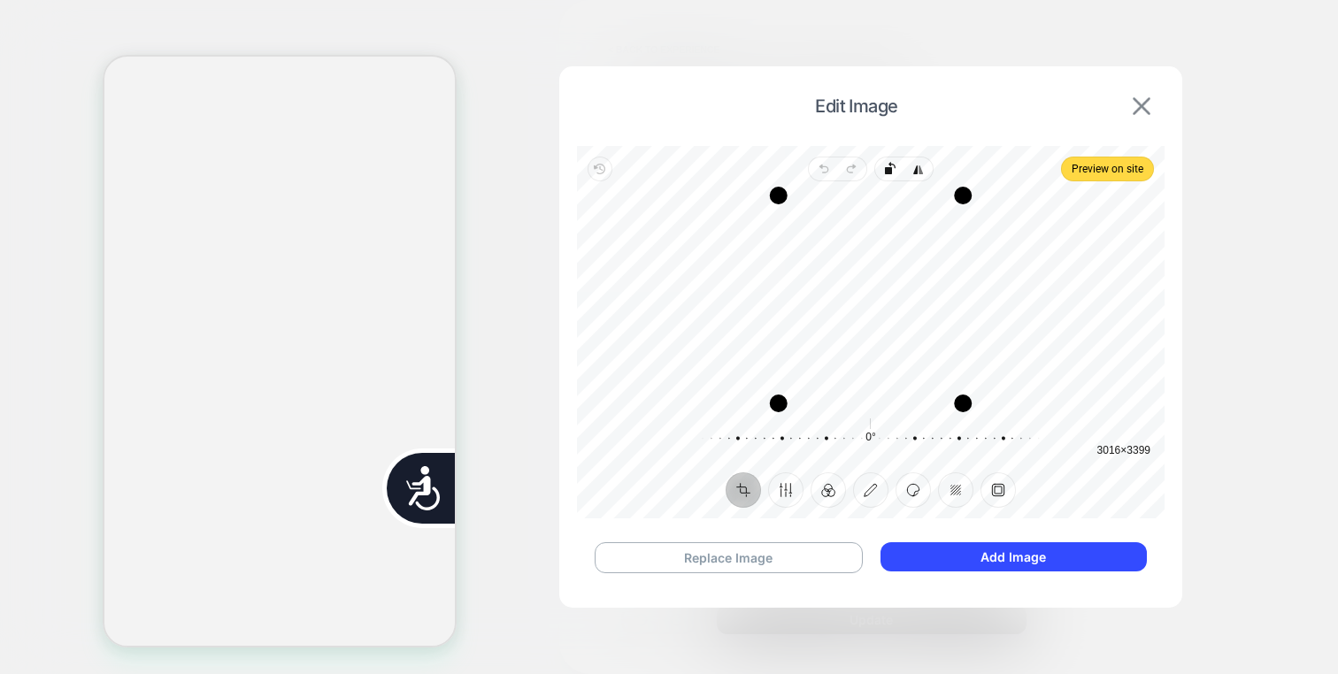
click at [1140, 100] on img at bounding box center [1142, 106] width 18 height 18
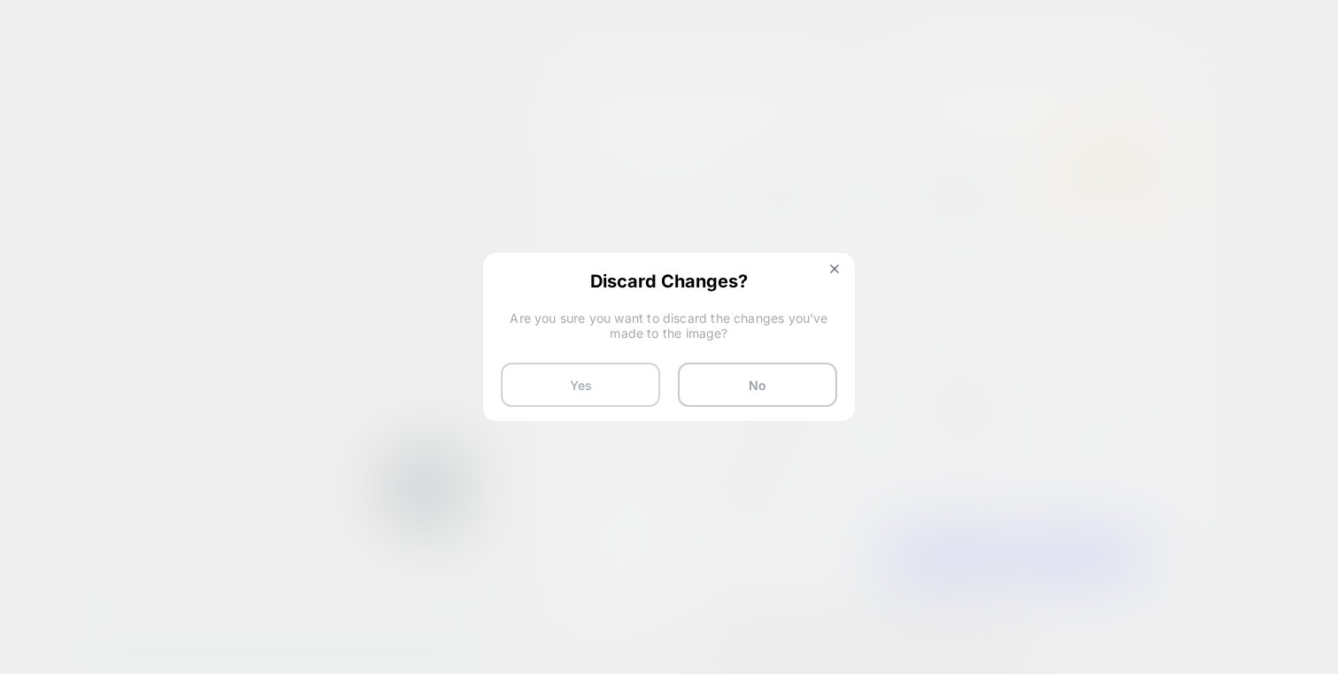
click at [603, 368] on button "Yes" at bounding box center [580, 385] width 159 height 44
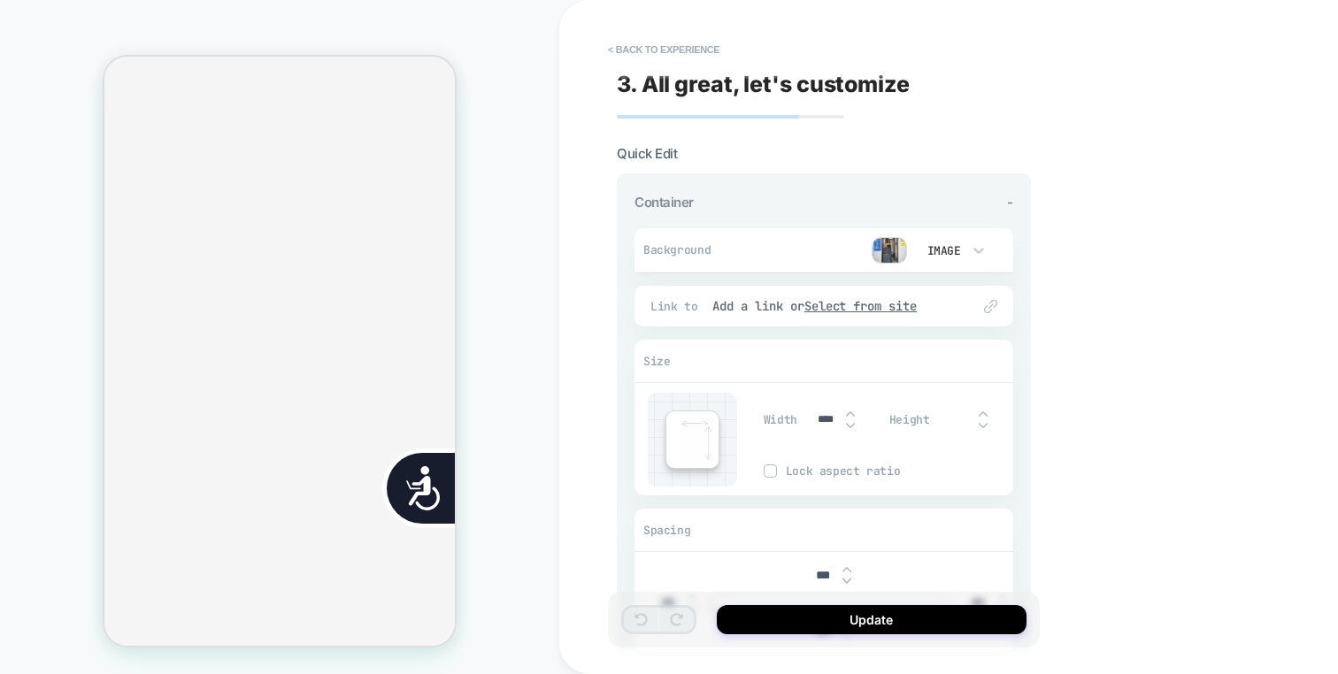
scroll to position [0, 357]
click at [898, 258] on img at bounding box center [888, 250] width 35 height 27
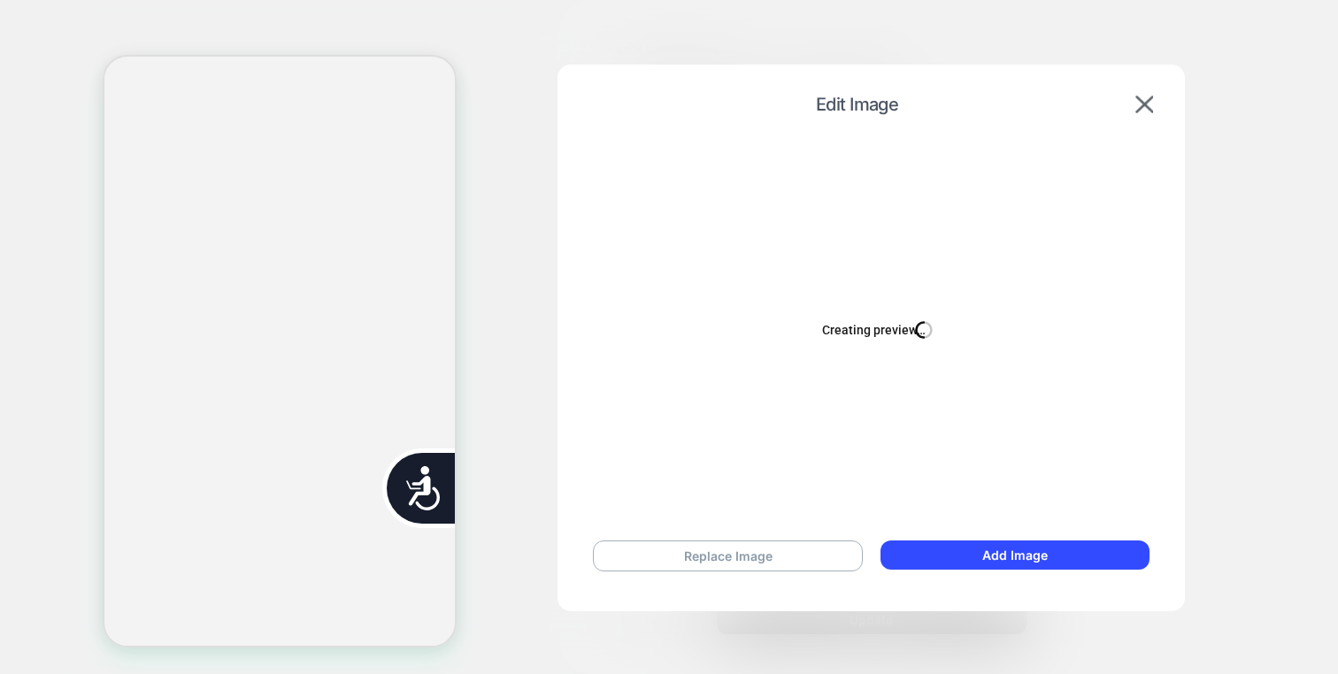
scroll to position [0, 715]
click at [711, 566] on button "Replace Image" at bounding box center [729, 557] width 268 height 31
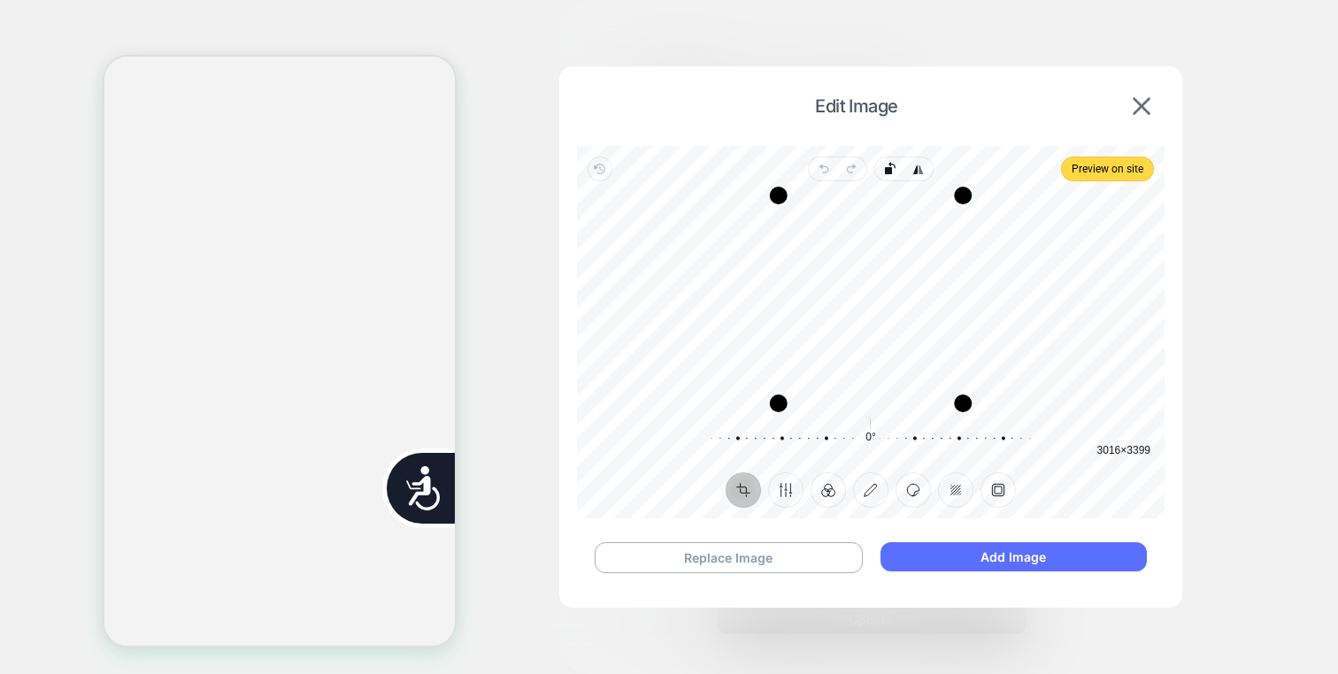
click at [1009, 568] on button "Add Image" at bounding box center [1013, 556] width 266 height 29
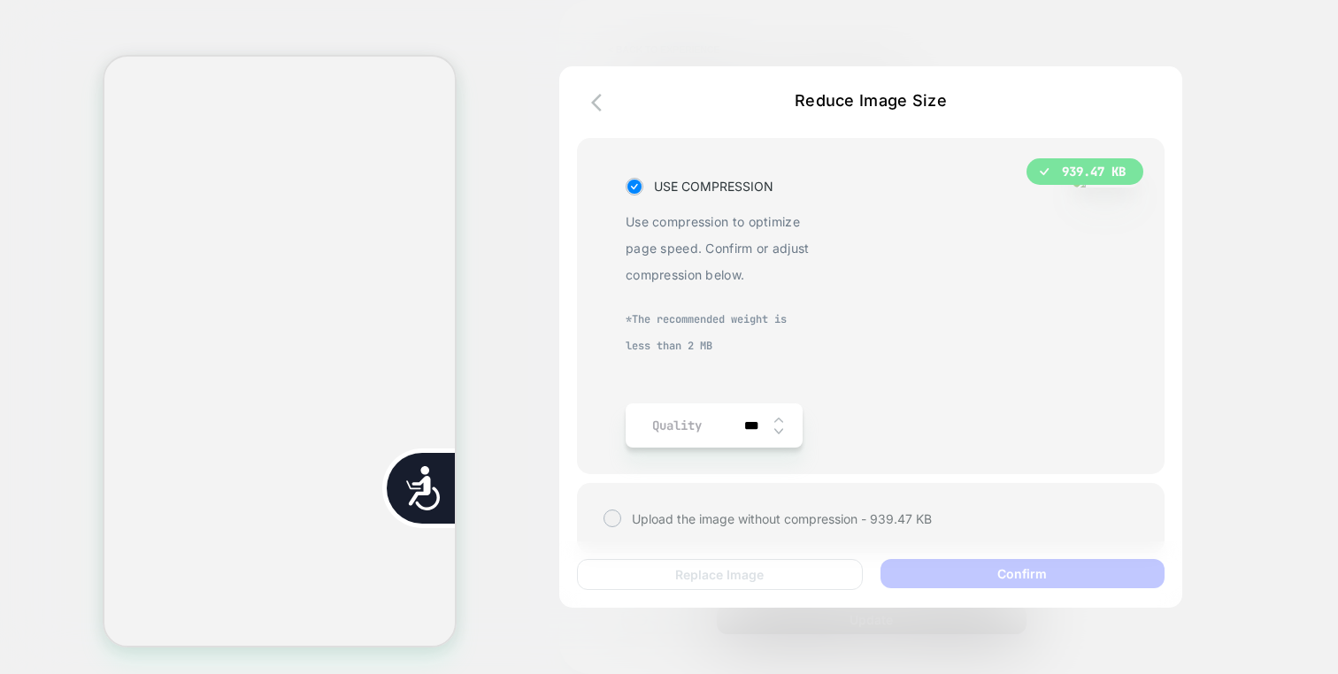
scroll to position [0, 357]
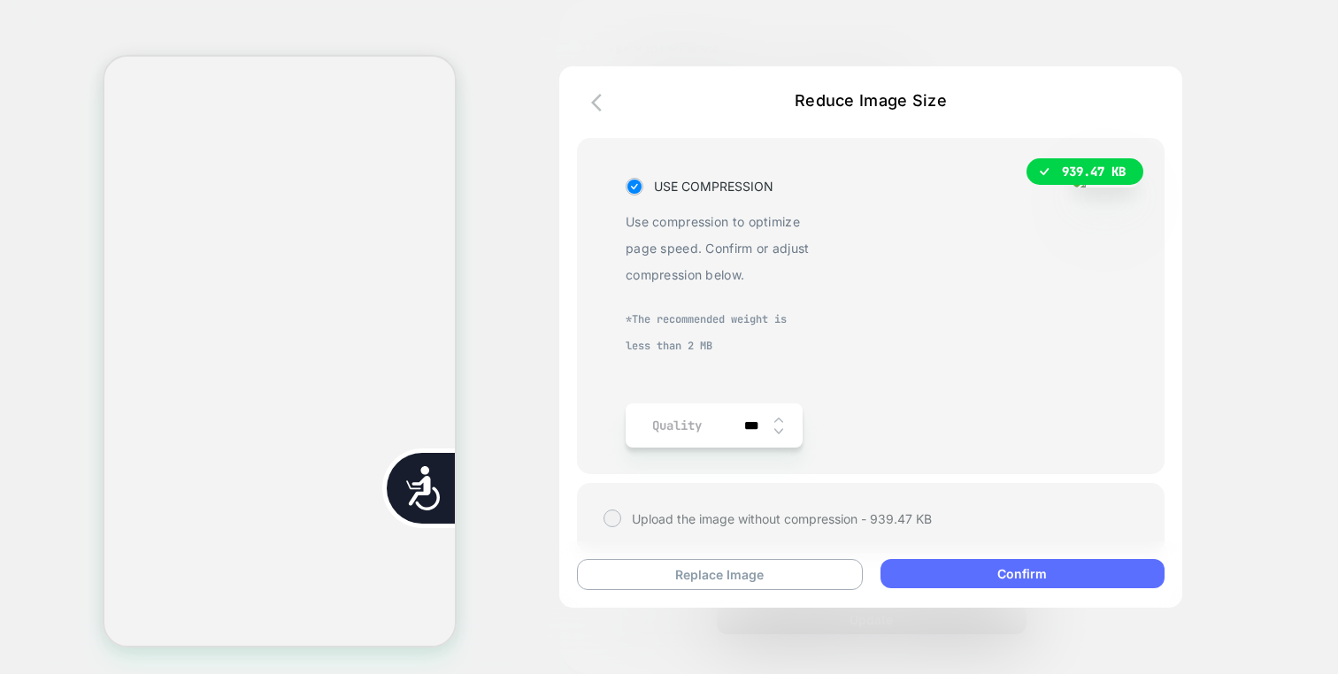
click at [1002, 580] on button "Confirm" at bounding box center [1022, 573] width 284 height 29
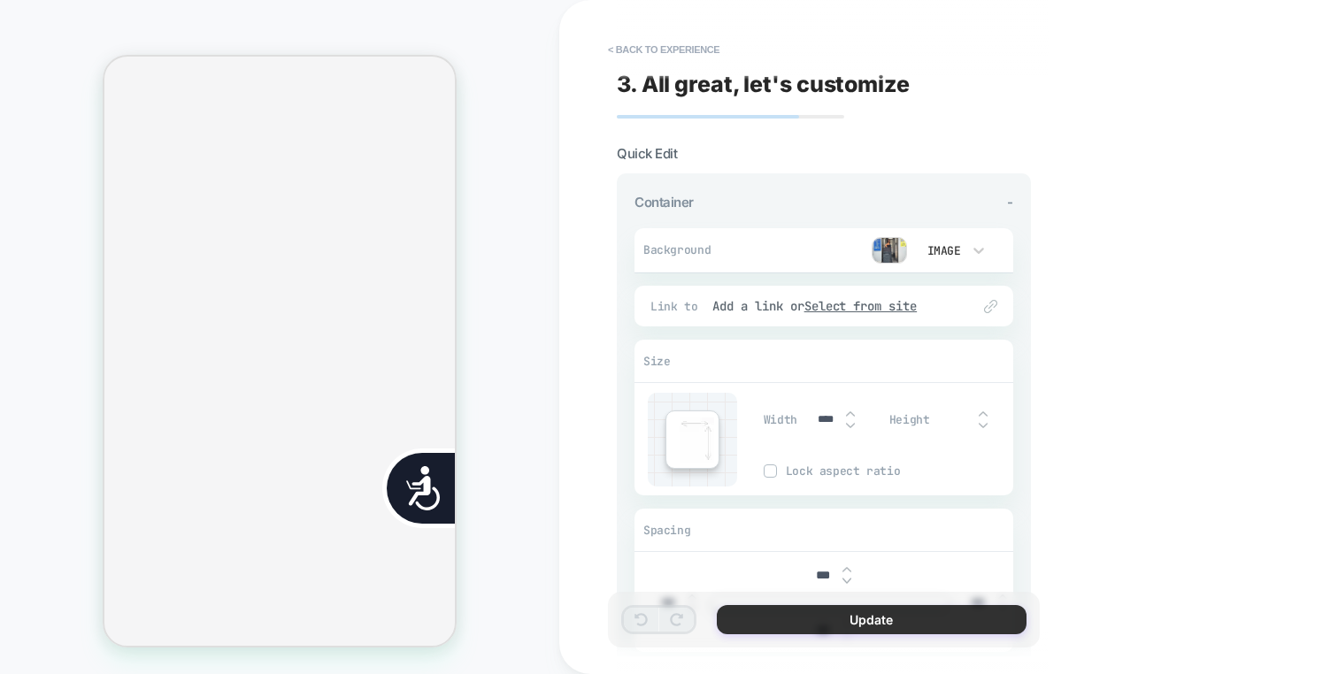
click at [977, 610] on button "Update" at bounding box center [872, 619] width 310 height 29
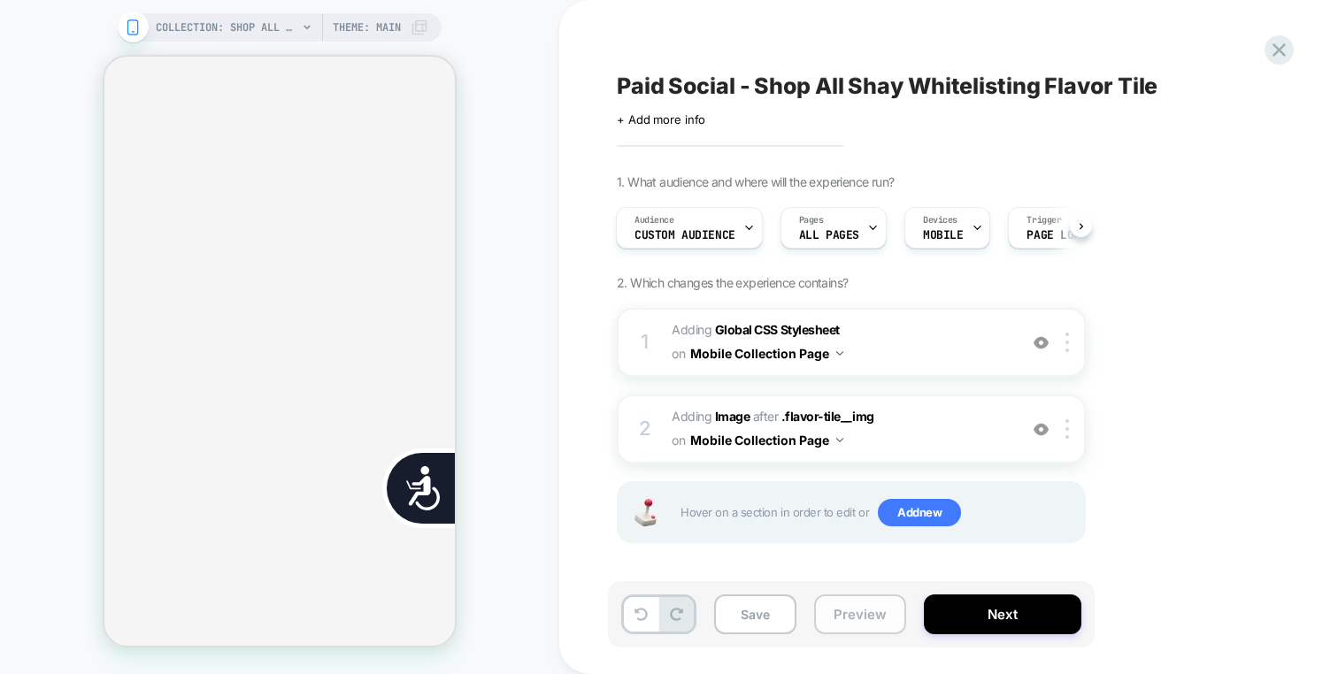
scroll to position [0, 715]
click at [855, 611] on button "Preview" at bounding box center [860, 615] width 92 height 40
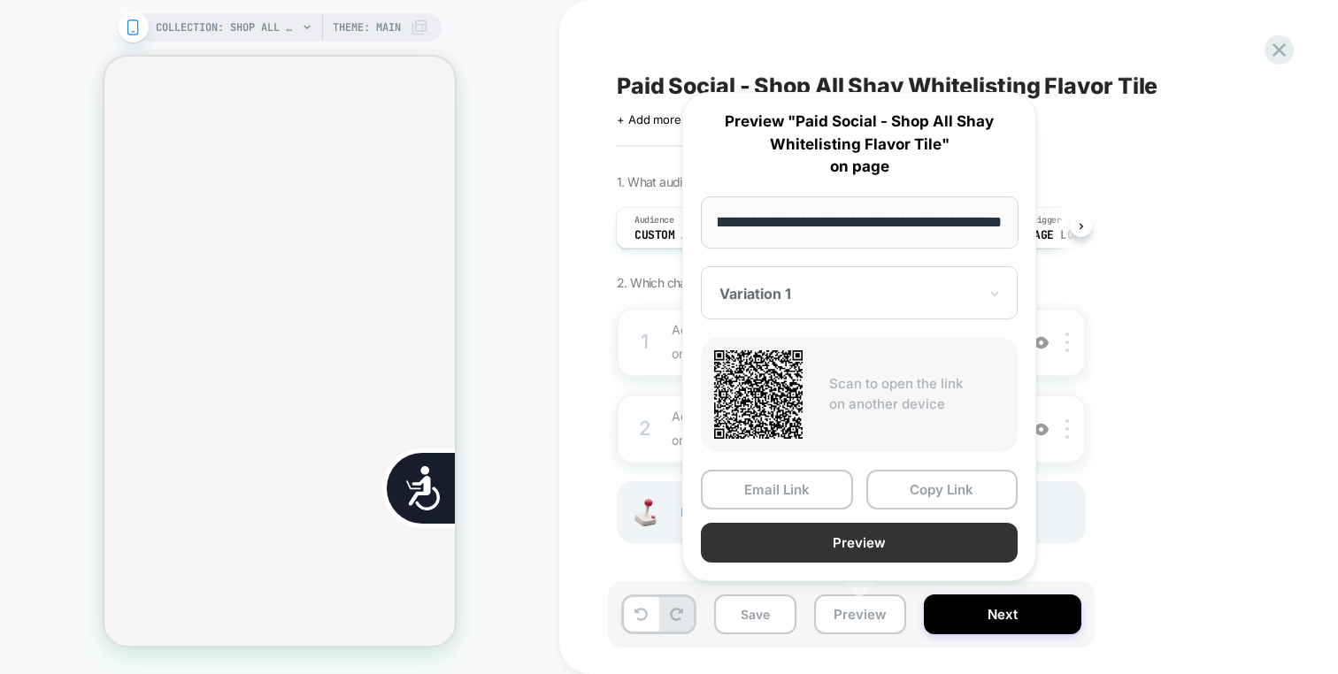
scroll to position [0, 0]
click at [895, 548] on button "Preview" at bounding box center [859, 543] width 317 height 40
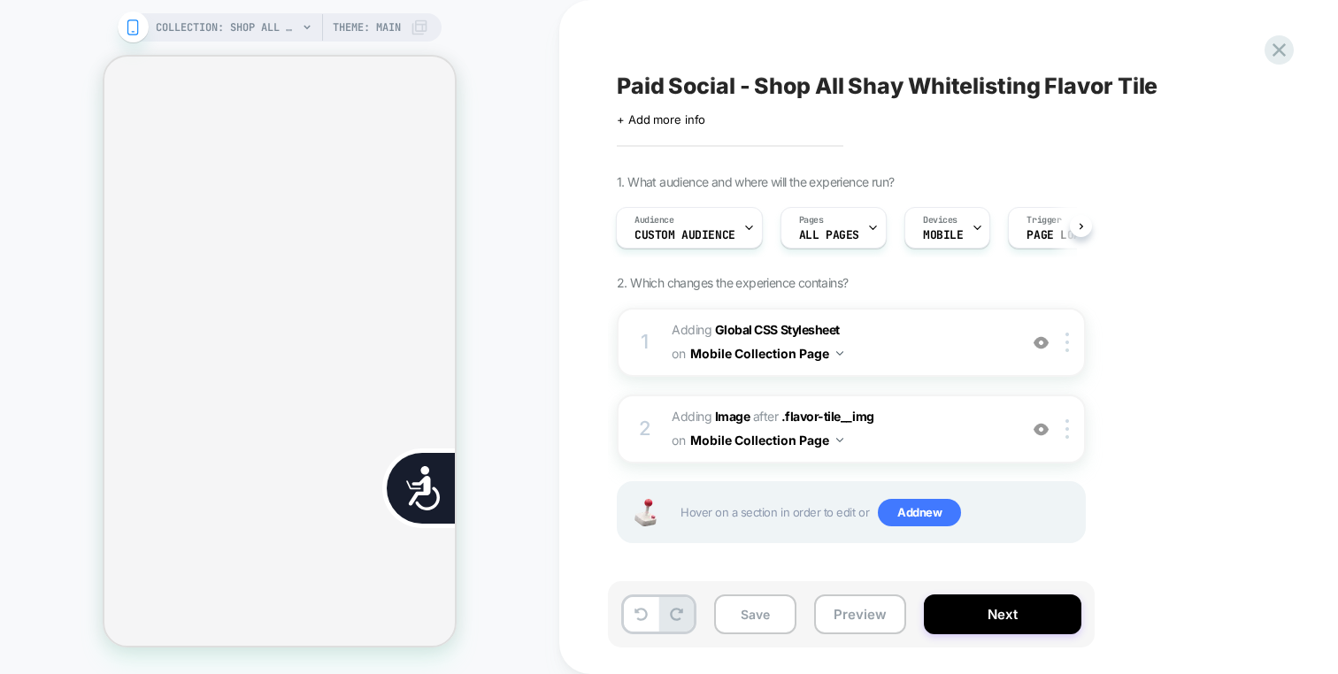
scroll to position [0, 357]
click at [896, 416] on span "#_loomi_addon_1758100401530 Adding Image AFTER .flavor-tile__img .flavor-tile__…" at bounding box center [840, 429] width 337 height 48
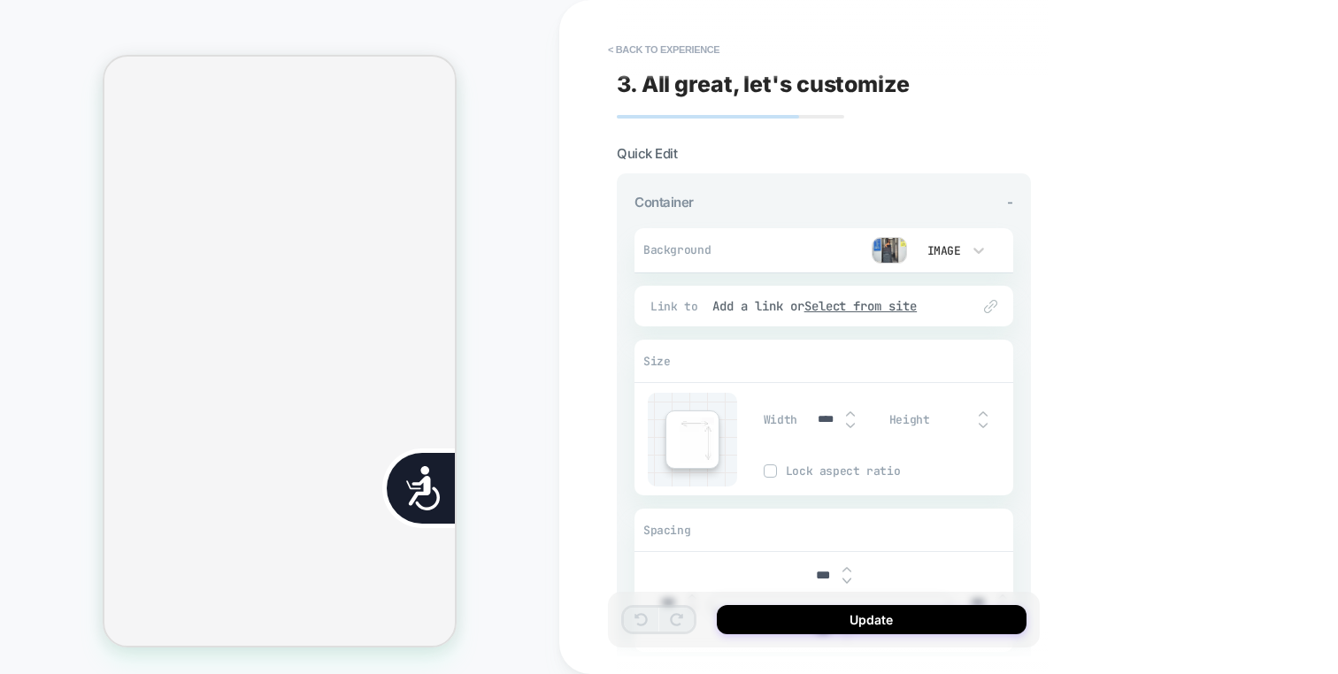
click at [891, 252] on img at bounding box center [888, 250] width 35 height 27
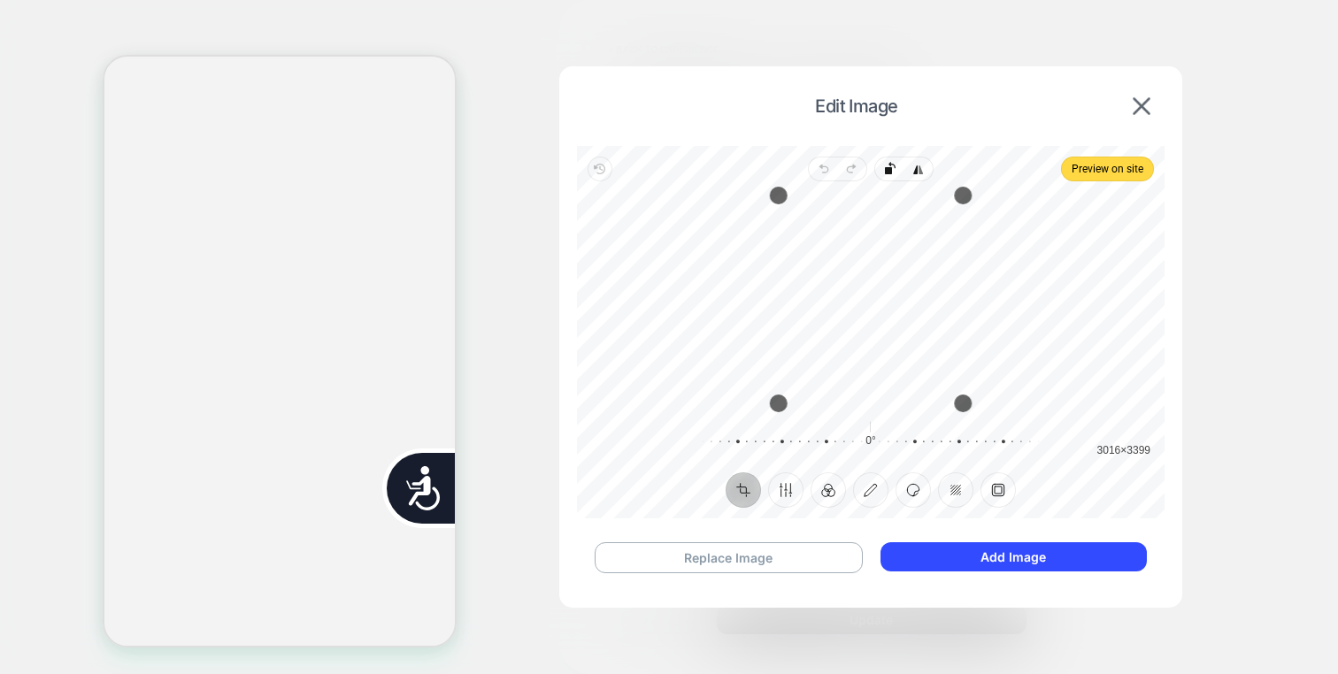
scroll to position [0, 0]
click at [746, 561] on button "Replace Image" at bounding box center [729, 557] width 268 height 31
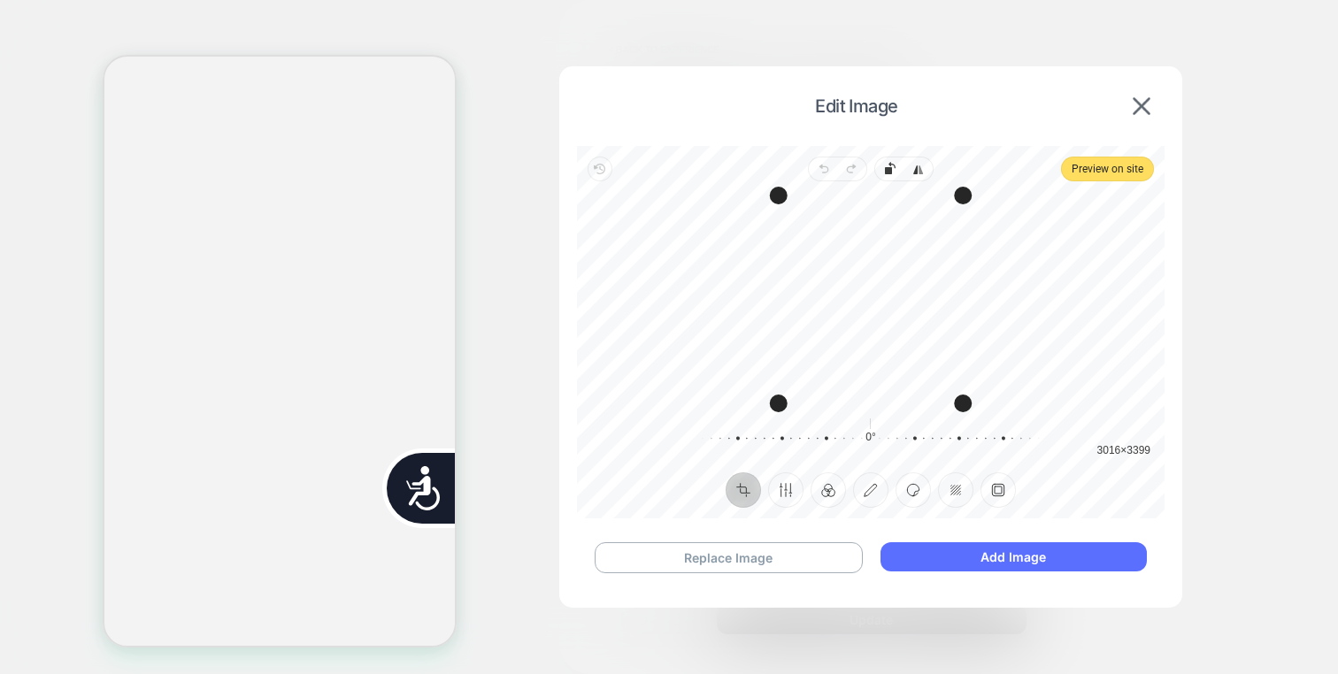
click at [996, 567] on button "Add Image" at bounding box center [1013, 556] width 266 height 29
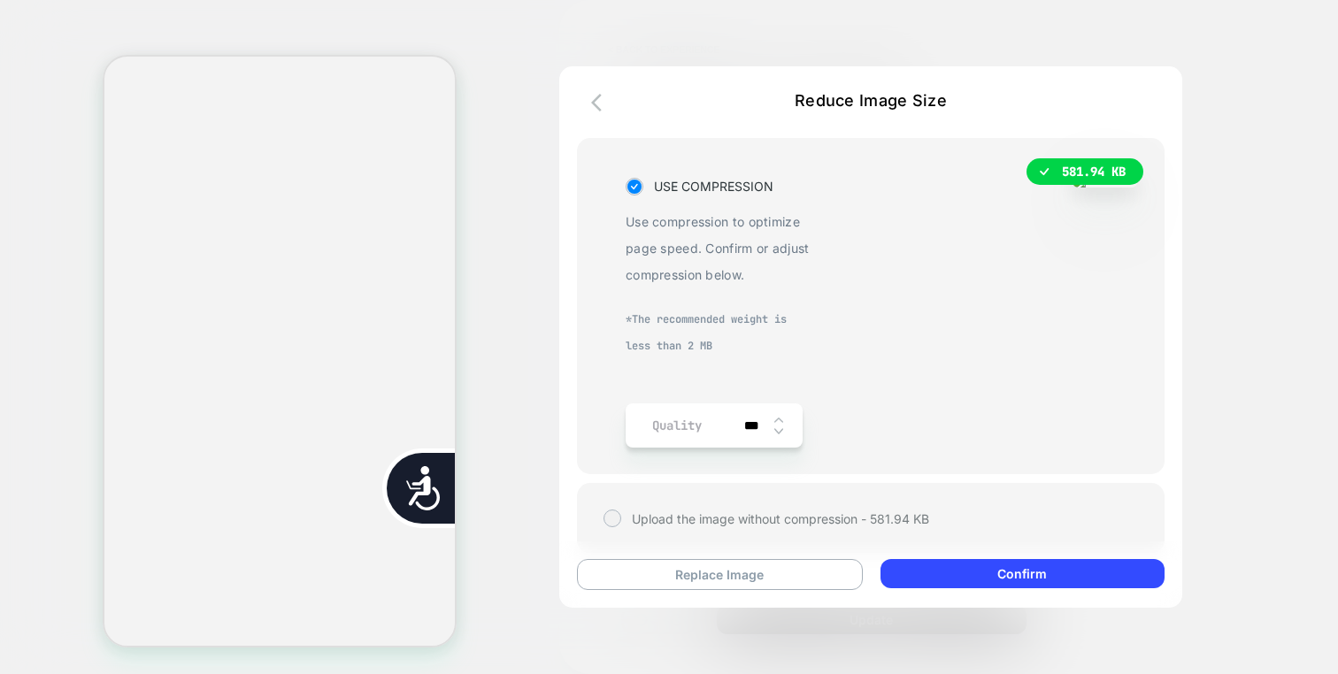
scroll to position [0, 715]
click at [779, 432] on img at bounding box center [778, 431] width 9 height 7
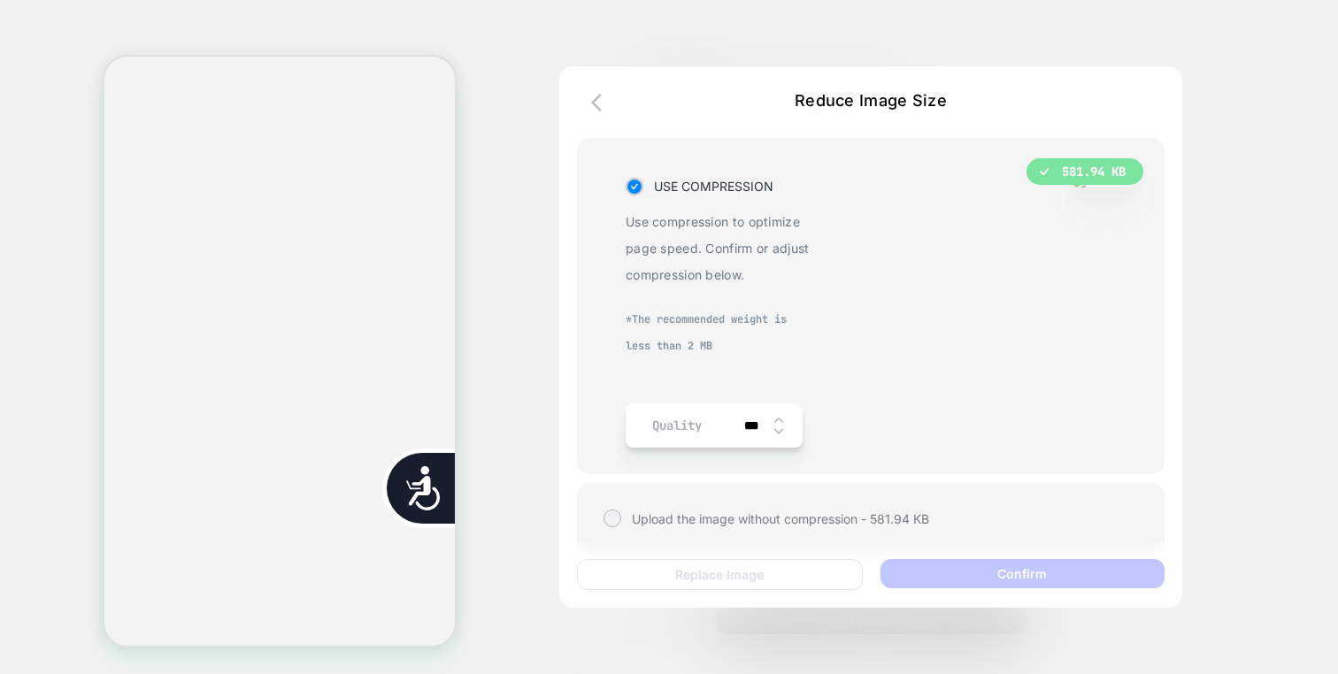
click at [779, 432] on img at bounding box center [778, 431] width 9 height 7
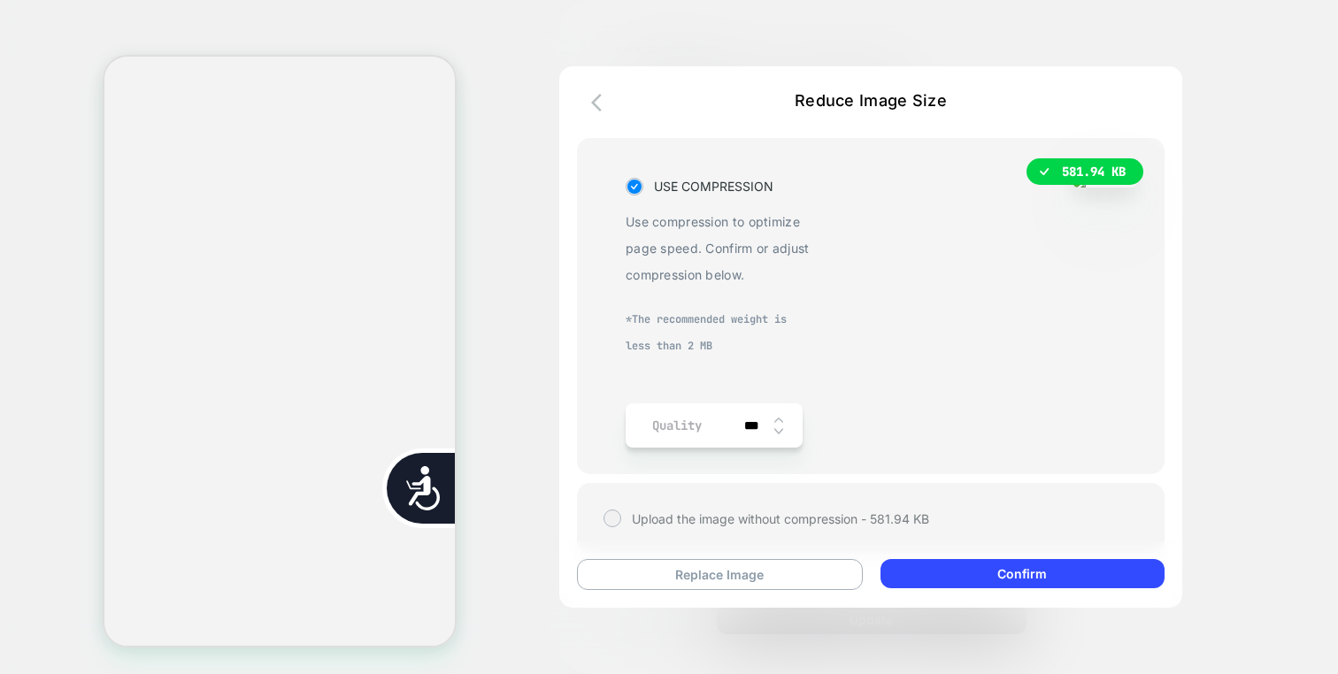
click at [778, 432] on img at bounding box center [778, 431] width 9 height 7
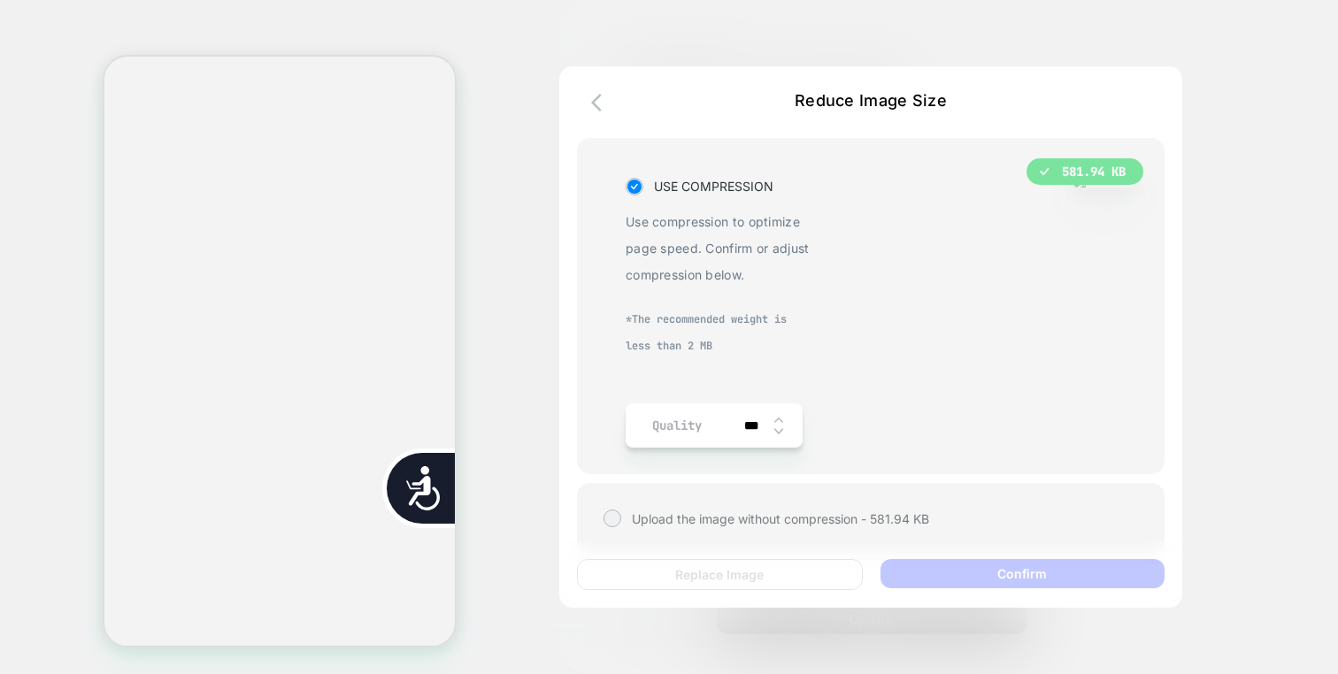
scroll to position [0, 0]
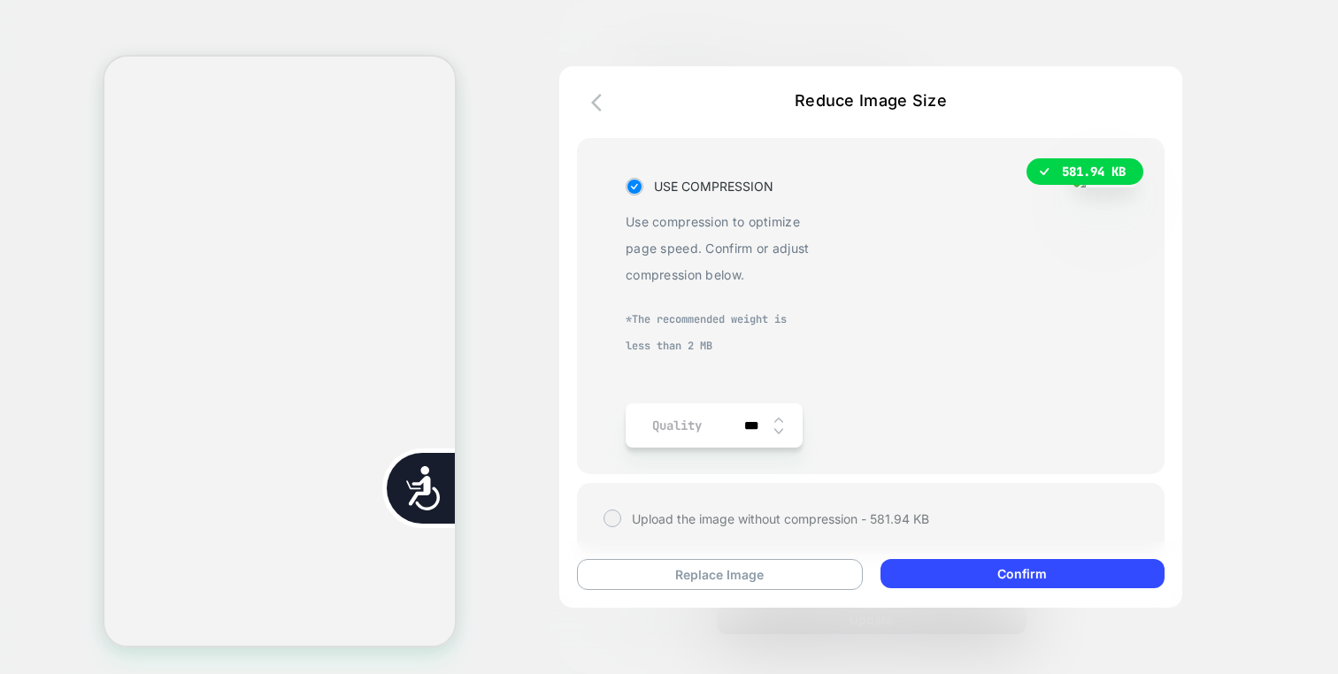
click at [778, 432] on img at bounding box center [778, 431] width 9 height 7
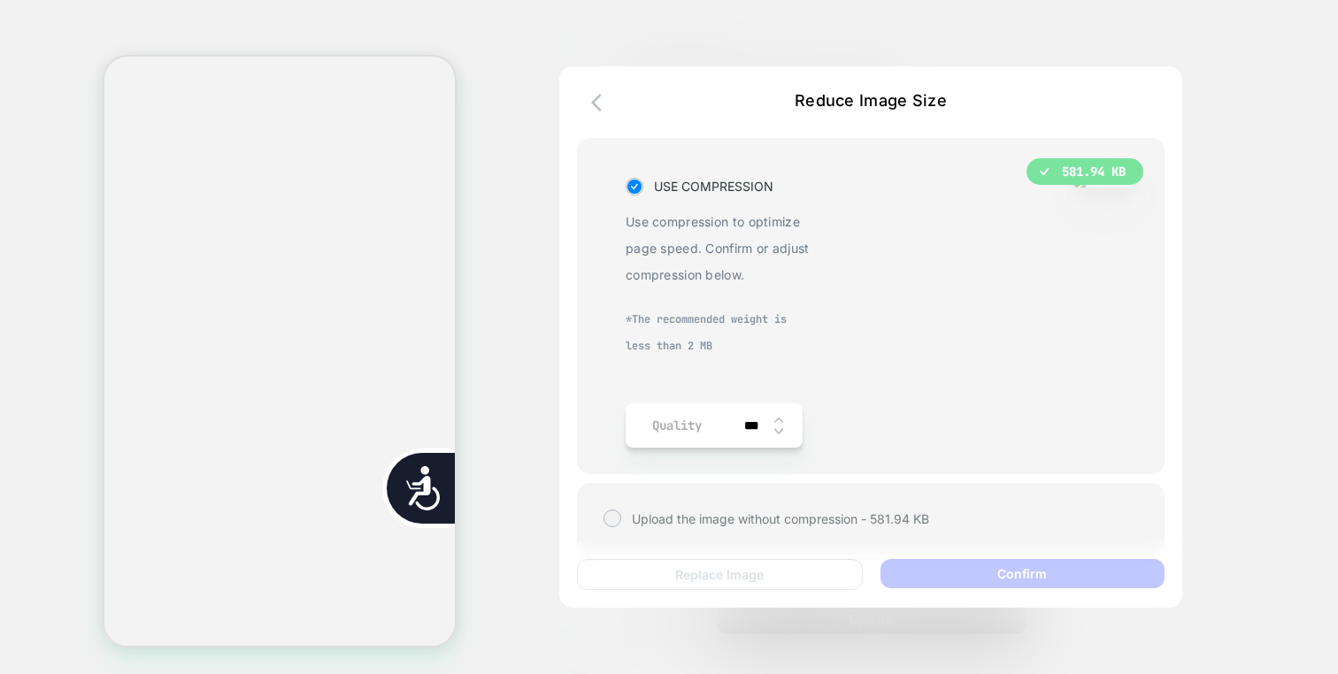
click at [778, 432] on img at bounding box center [778, 431] width 9 height 7
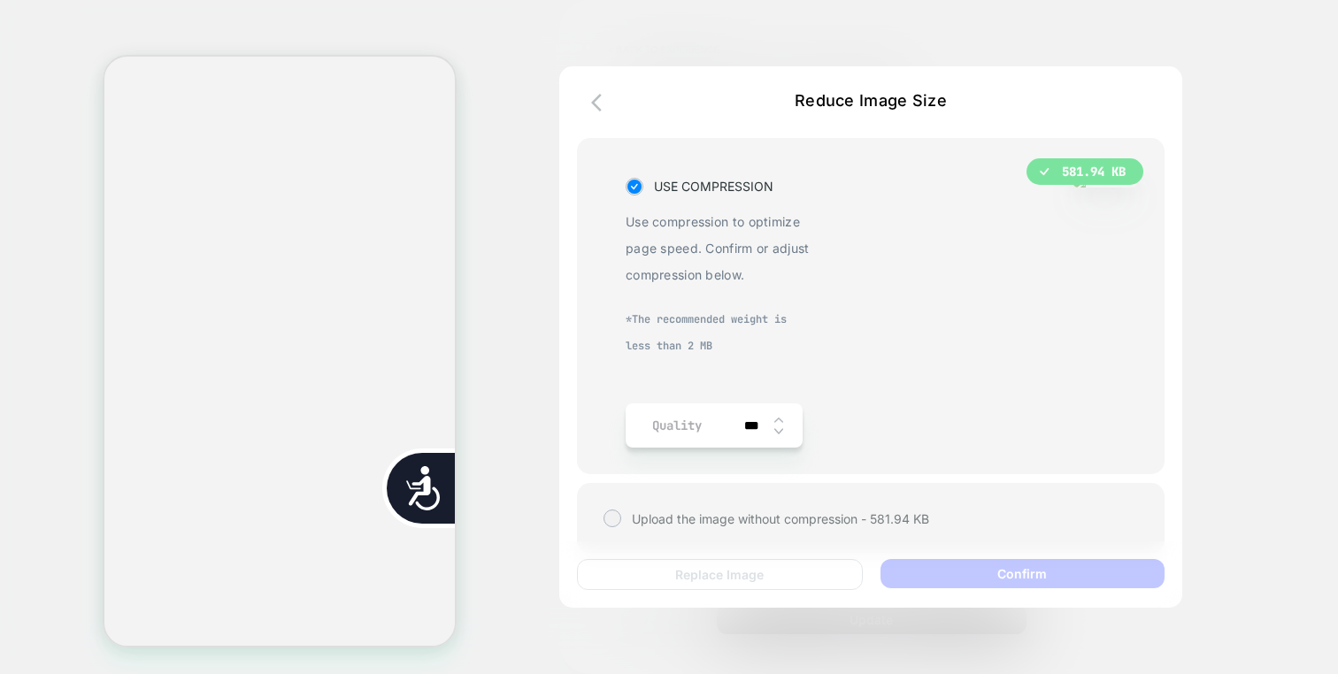
click at [778, 432] on img at bounding box center [778, 431] width 9 height 7
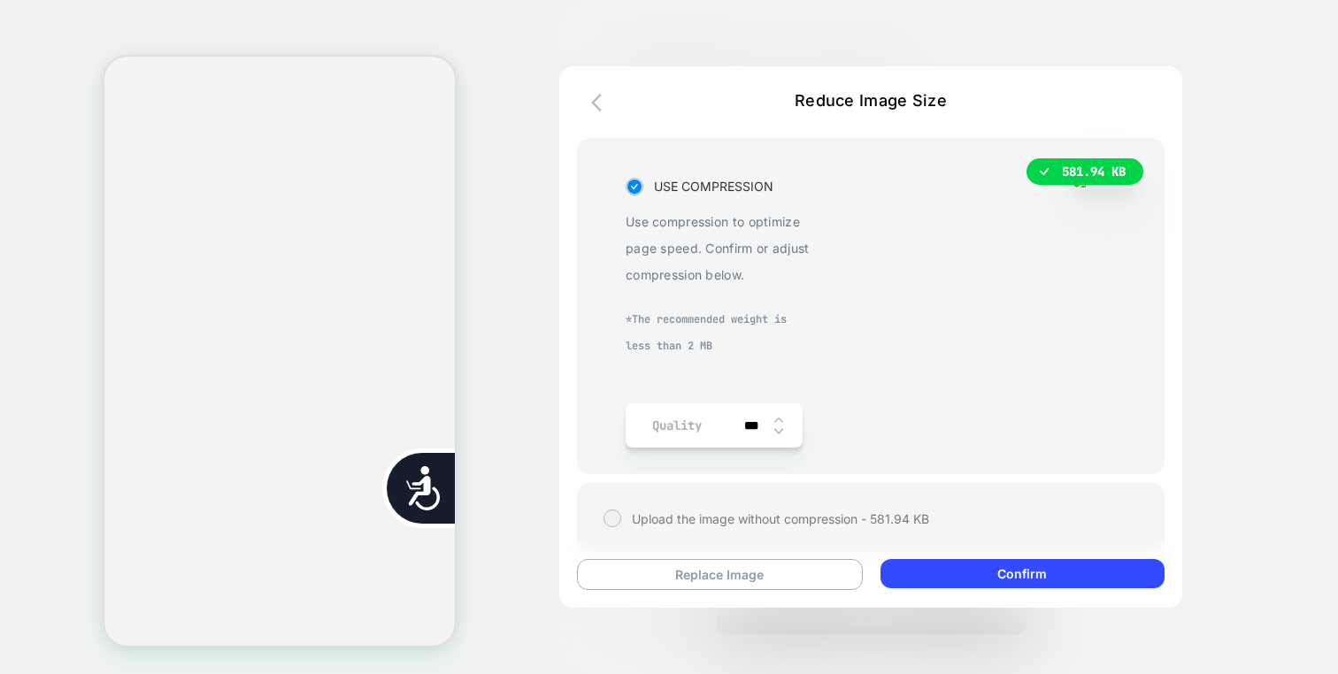
click at [778, 432] on img at bounding box center [778, 431] width 9 height 7
click at [754, 423] on input "***" at bounding box center [754, 425] width 40 height 15
click at [750, 424] on input "**" at bounding box center [754, 425] width 40 height 15
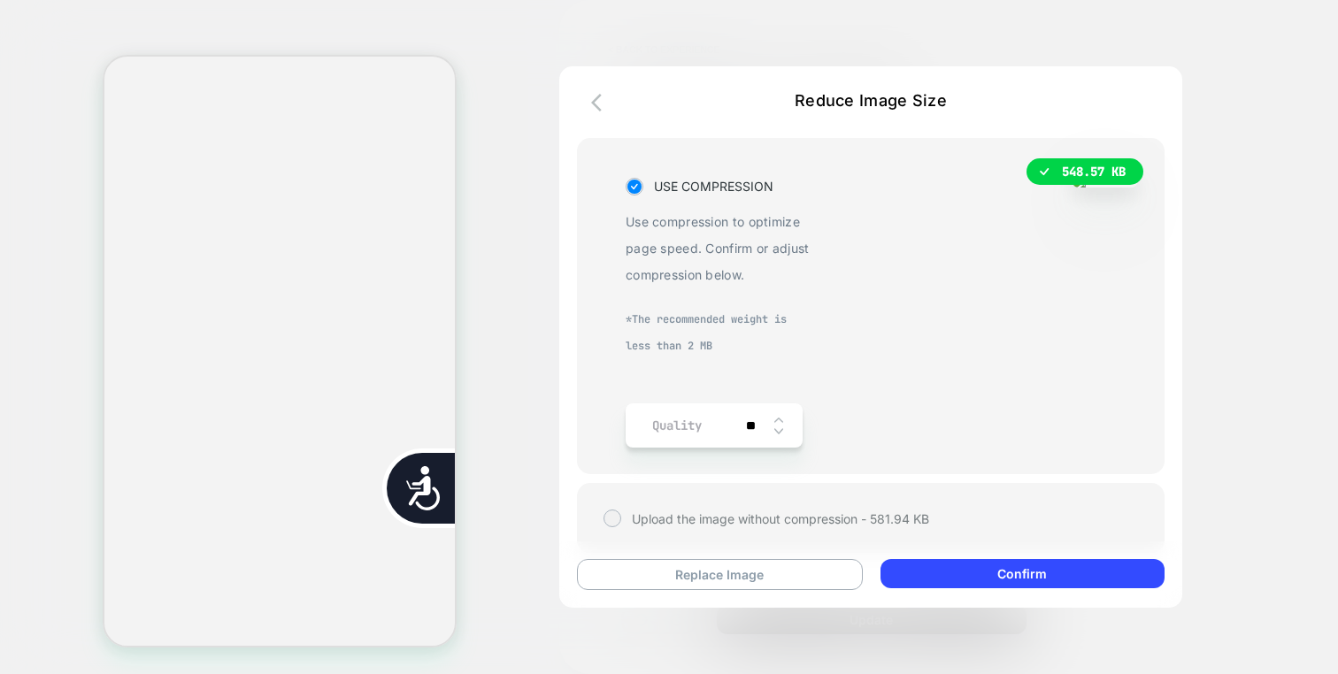
scroll to position [0, 715]
click at [750, 424] on input "**" at bounding box center [754, 425] width 40 height 15
drag, startPoint x: 744, startPoint y: 425, endPoint x: 763, endPoint y: 426, distance: 18.6
click at [763, 426] on input "**" at bounding box center [754, 425] width 40 height 15
click at [749, 418] on input "**" at bounding box center [754, 425] width 40 height 15
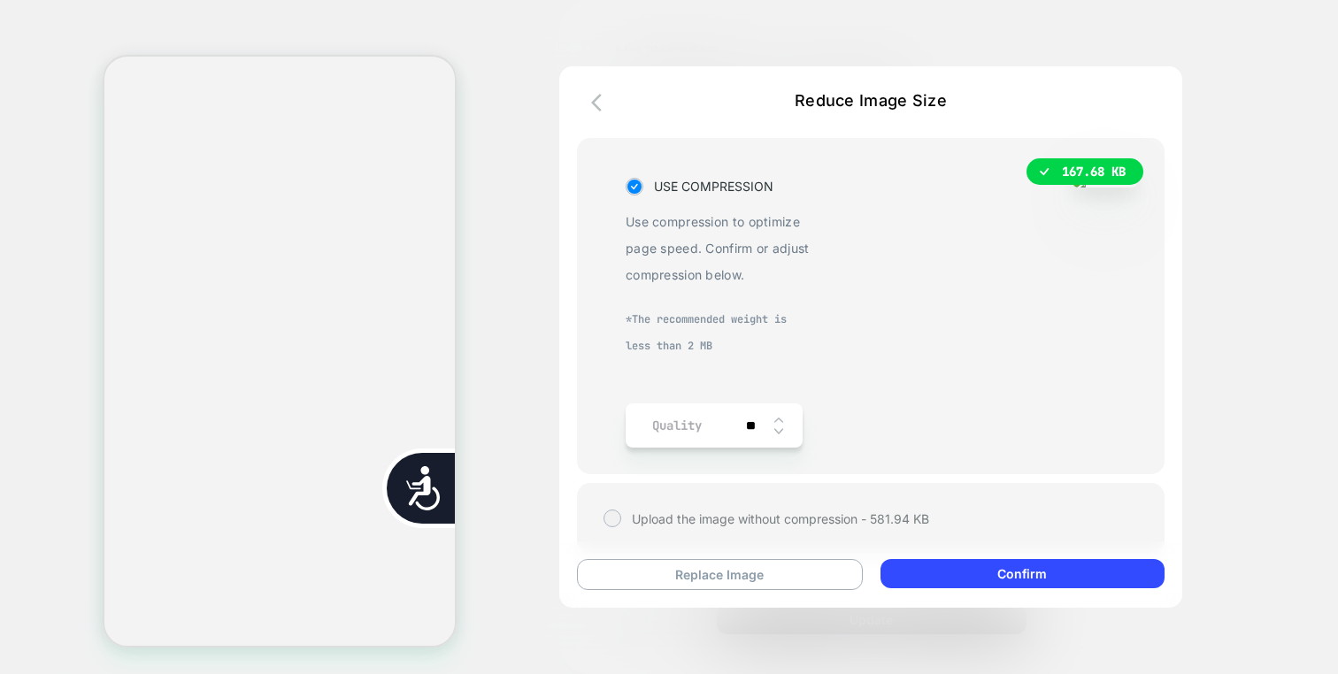
type input "***"
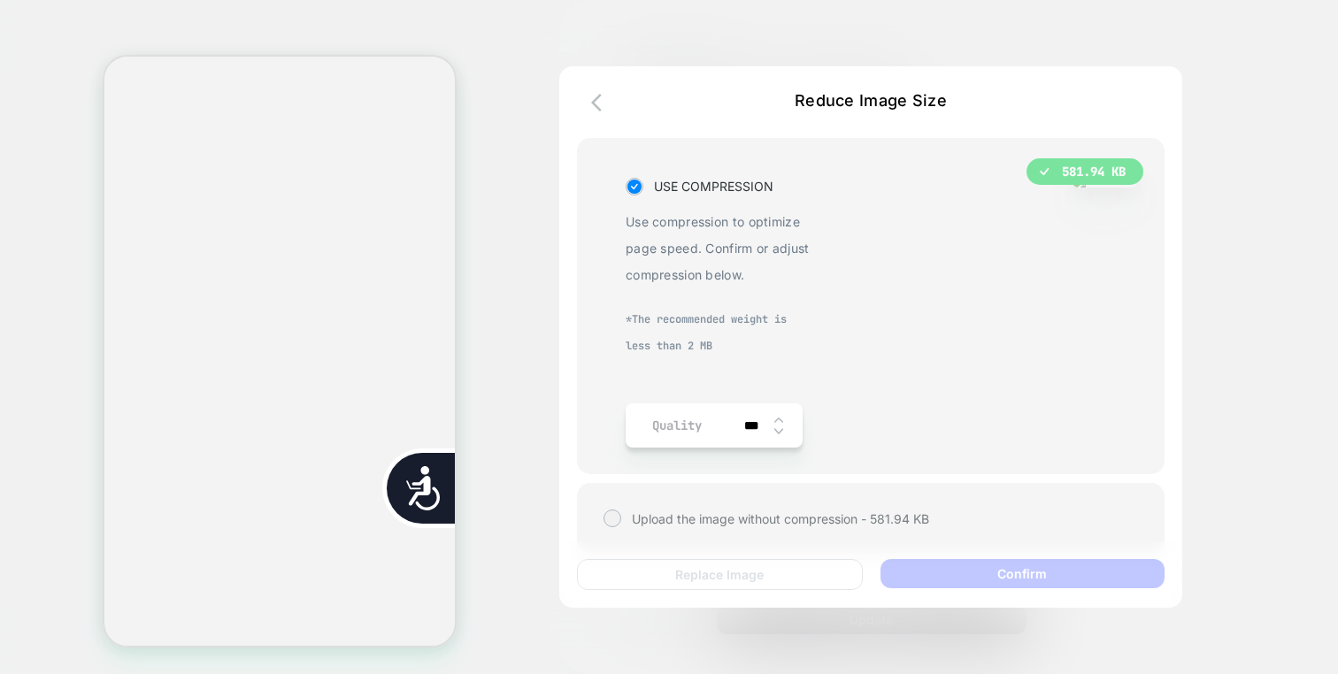
click at [822, 438] on div "581.94 KB USE COMPRESSION Use compression to optimize page speed. Confirm or ad…" at bounding box center [870, 310] width 534 height 274
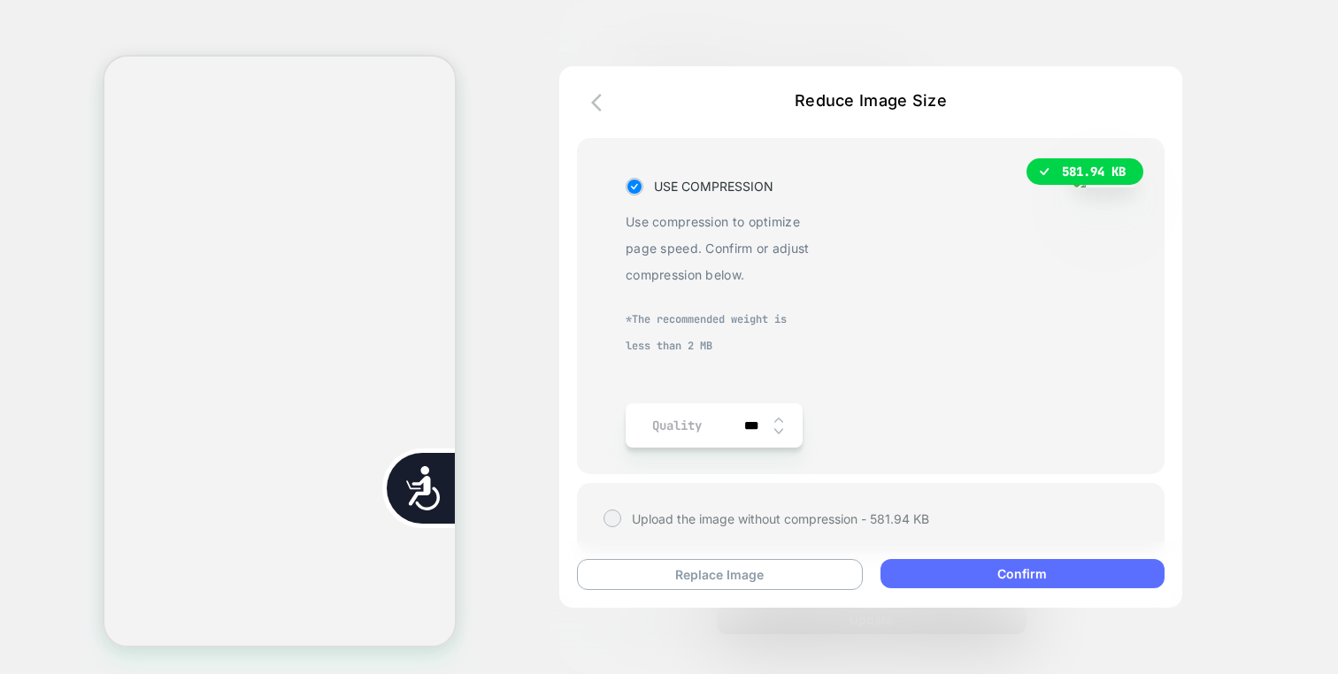
click at [972, 582] on button "Confirm" at bounding box center [1022, 573] width 284 height 29
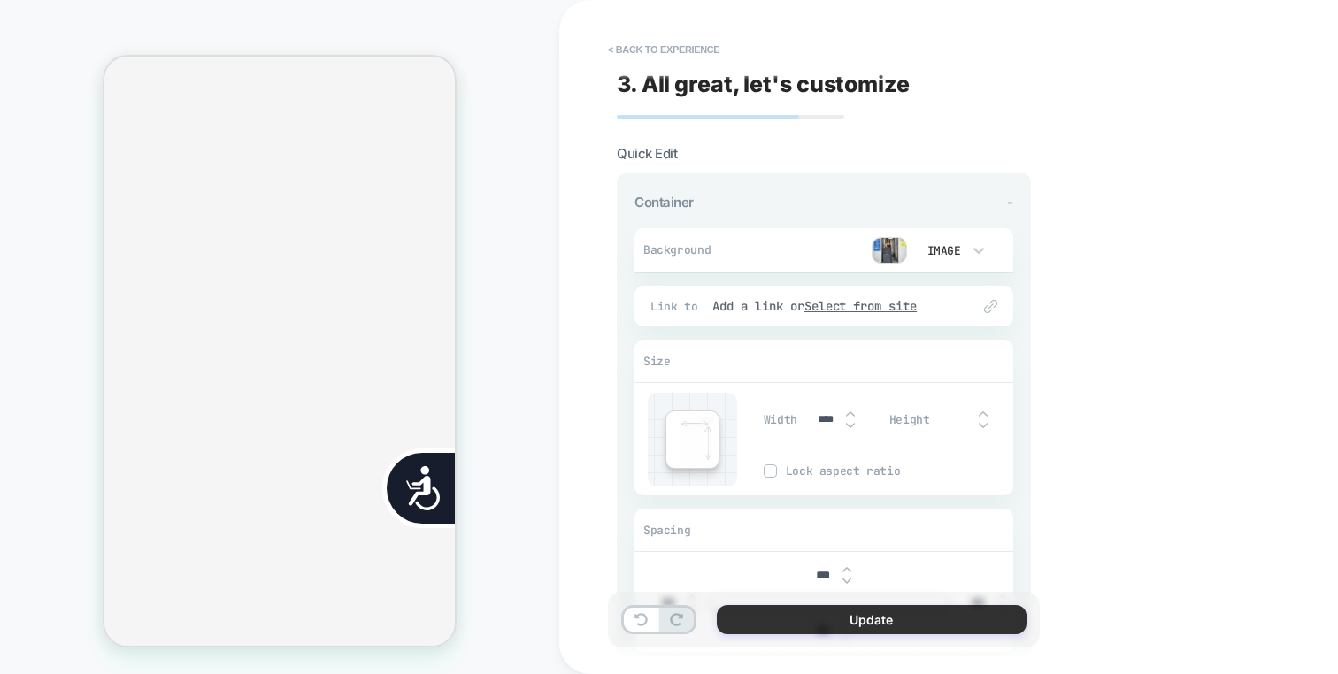
click at [933, 617] on button "Update" at bounding box center [872, 619] width 310 height 29
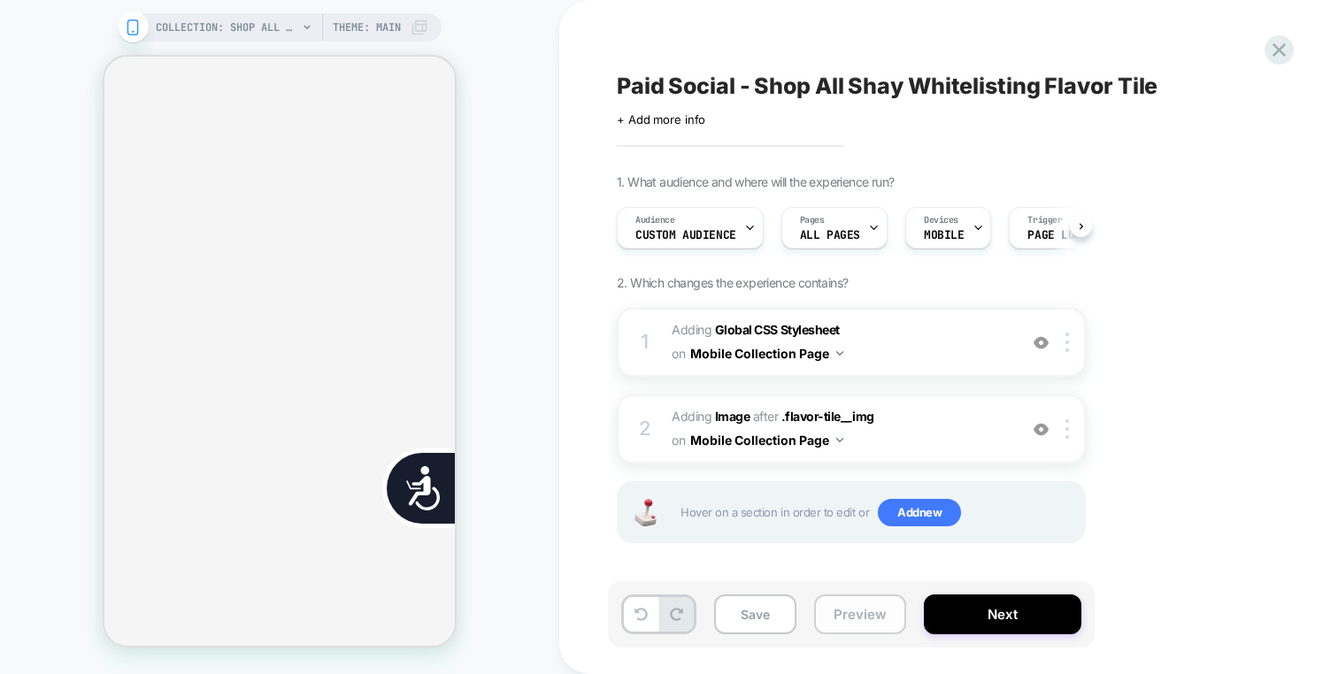
scroll to position [0, 1]
click at [864, 611] on button "Preview" at bounding box center [860, 615] width 92 height 40
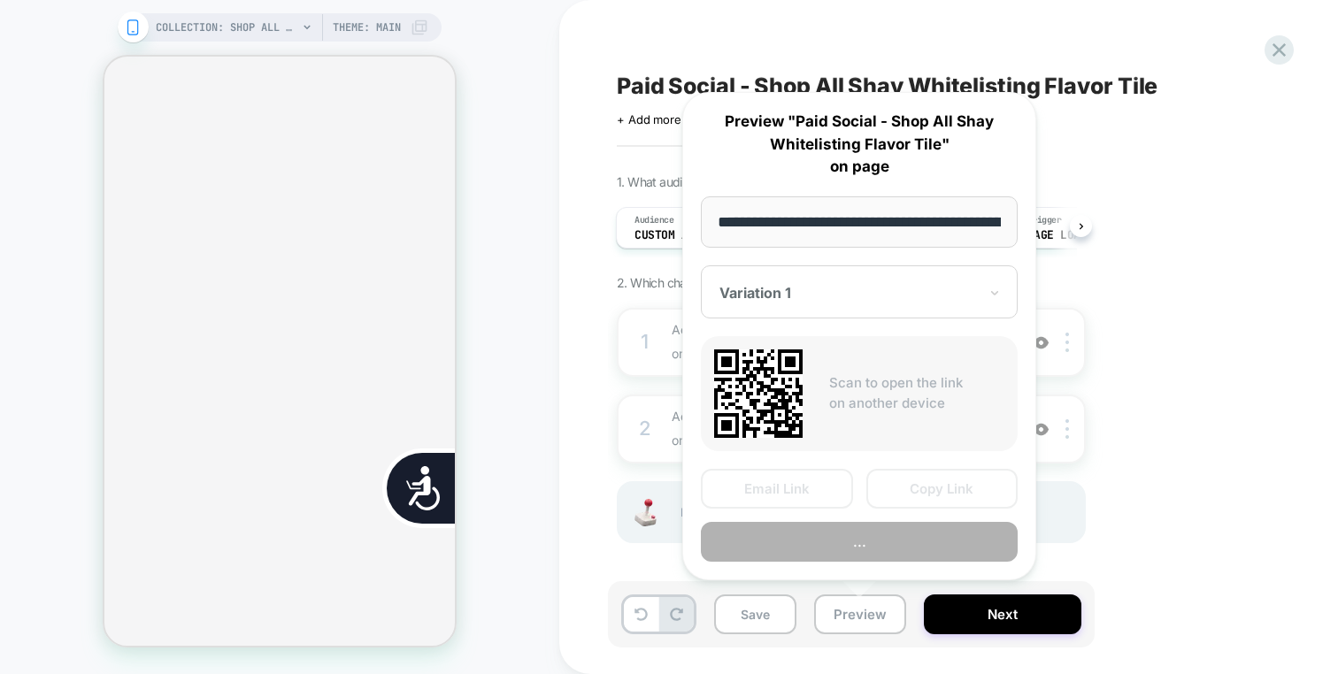
scroll to position [0, 112]
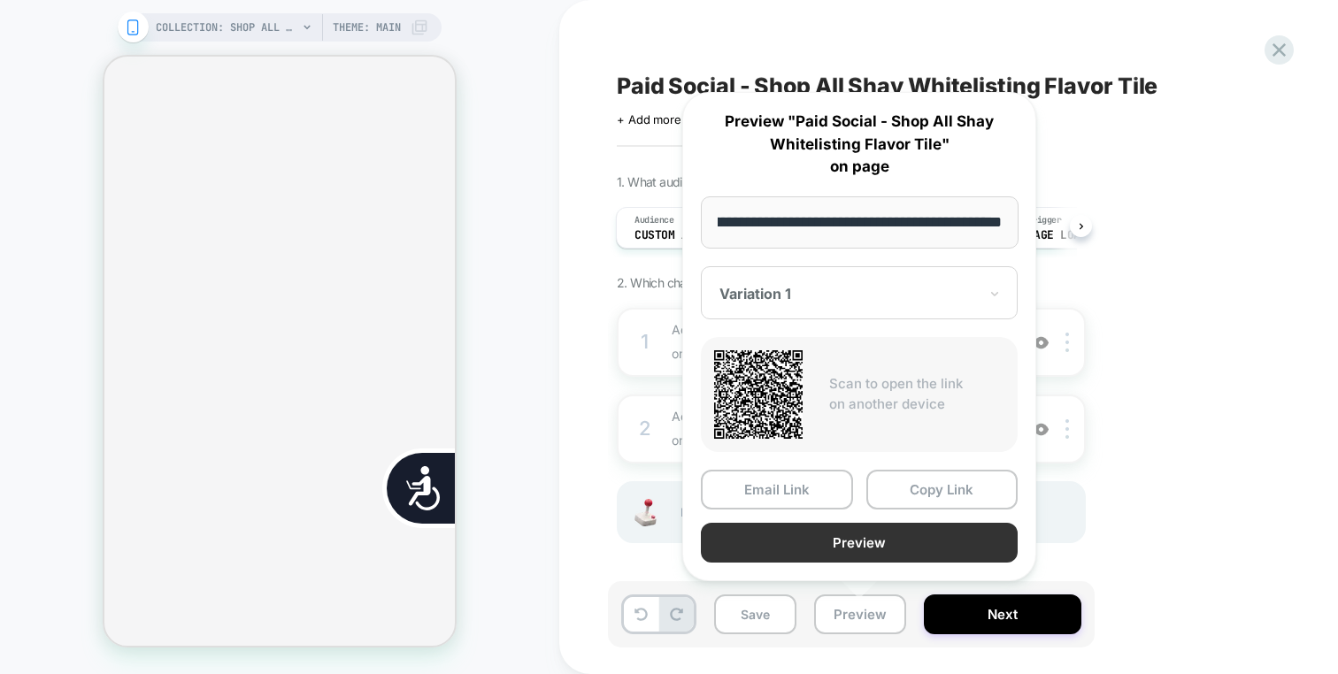
click at [864, 541] on button "Preview" at bounding box center [859, 543] width 317 height 40
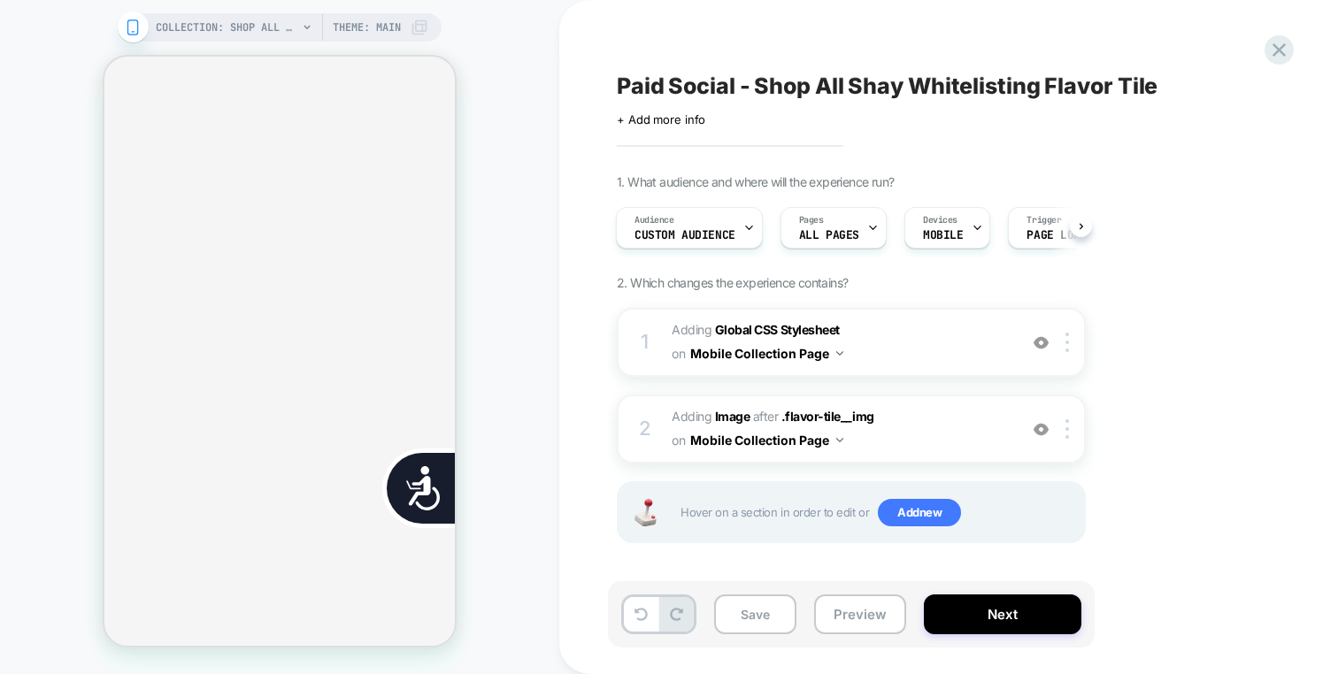
scroll to position [0, 715]
